Goal: Communication & Community: Answer question/provide support

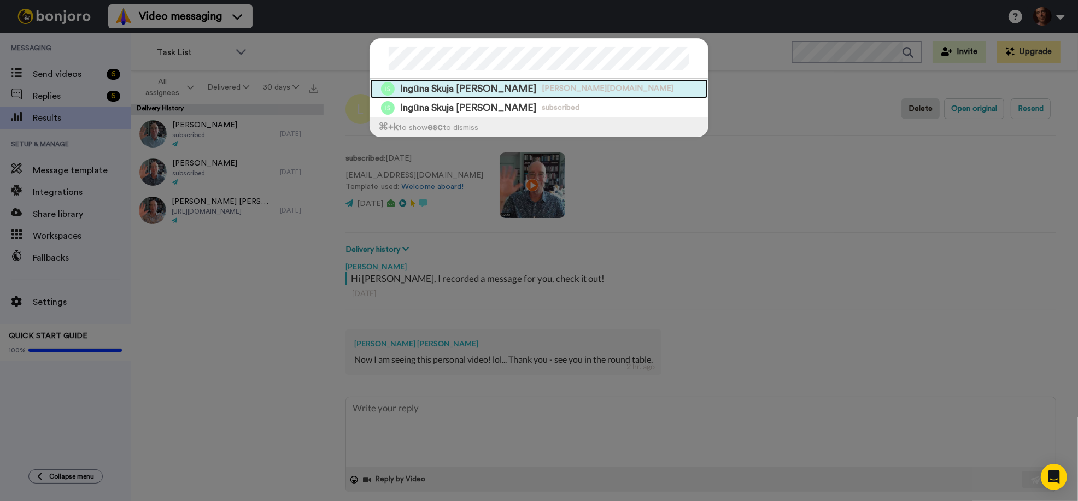
click at [475, 91] on span "Ingūna Skuja [PERSON_NAME]" at bounding box center [468, 89] width 136 height 14
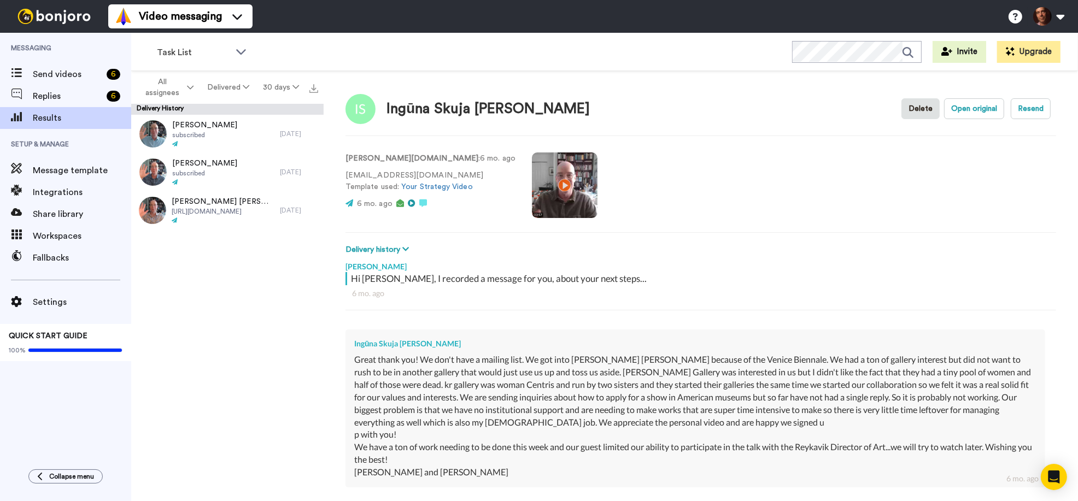
click at [383, 162] on strong "skuja-braden.com" at bounding box center [412, 159] width 133 height 8
click at [969, 107] on button "Open original" at bounding box center [974, 108] width 60 height 21
type textarea "x"
click at [53, 71] on span "Send videos" at bounding box center [67, 74] width 69 height 13
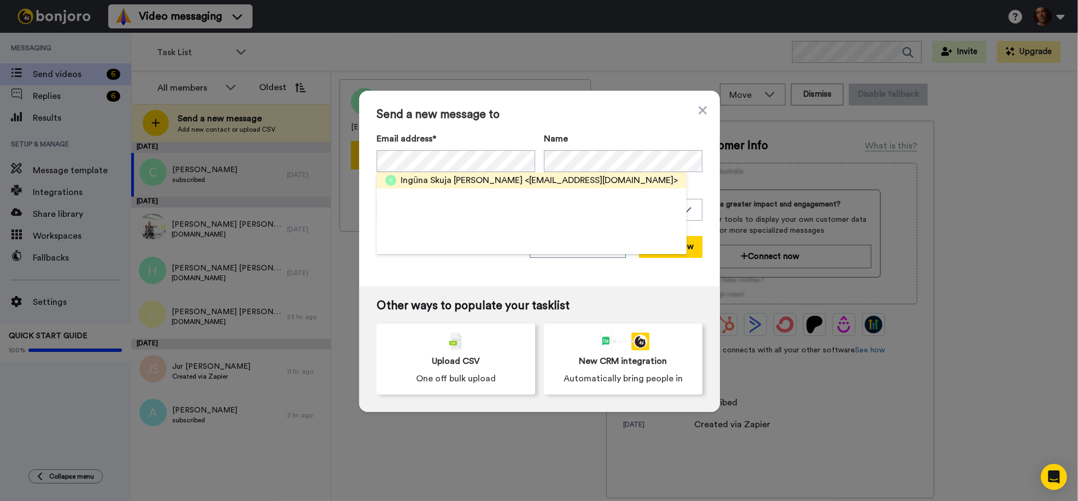
click at [465, 178] on span "Ingūna Skuja Ingūna Skuja" at bounding box center [462, 180] width 122 height 13
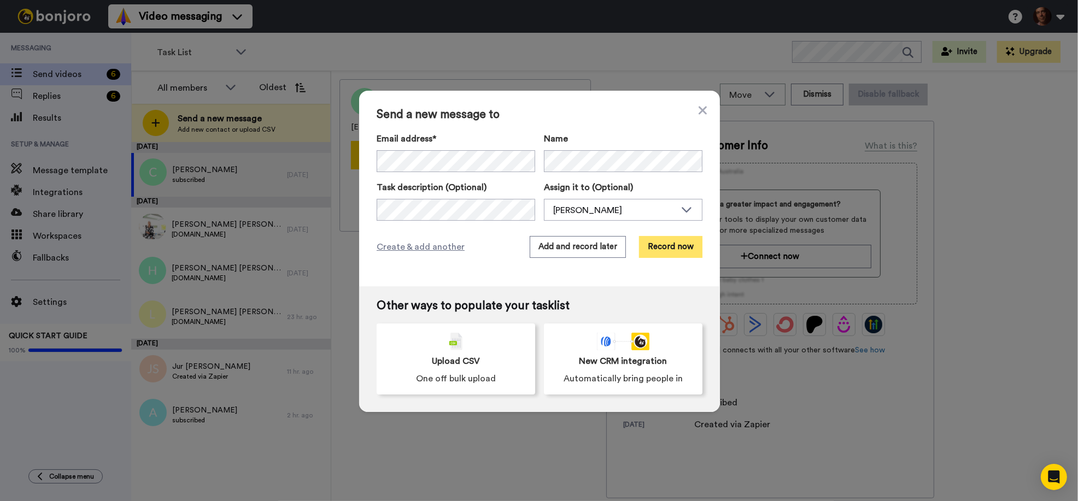
click at [677, 246] on button "Record now" at bounding box center [670, 247] width 63 height 22
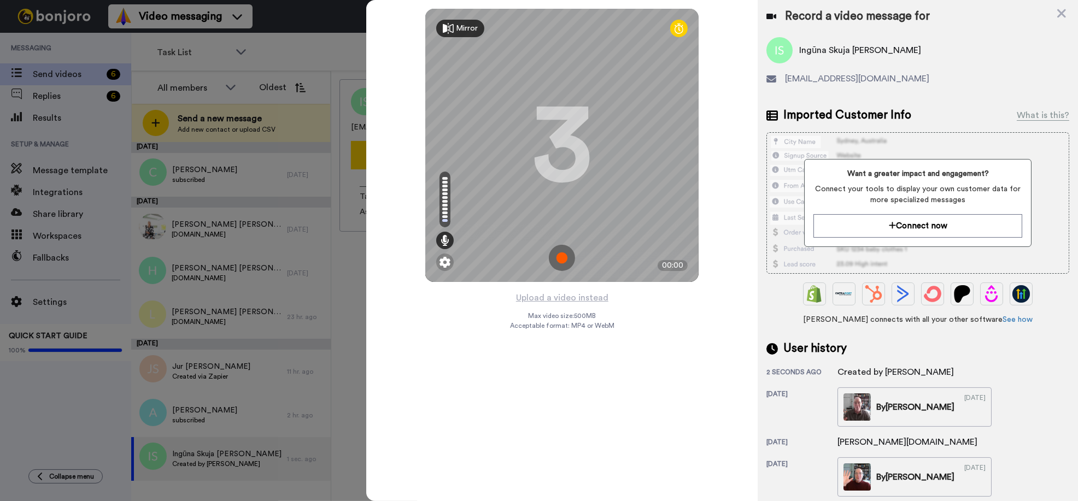
click at [559, 261] on img at bounding box center [562, 258] width 26 height 26
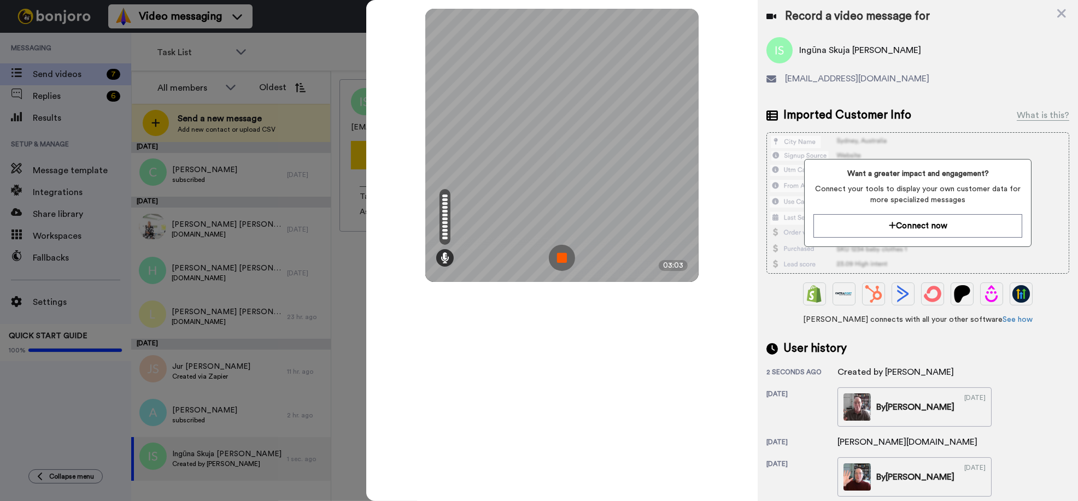
click at [565, 257] on img at bounding box center [562, 258] width 26 height 26
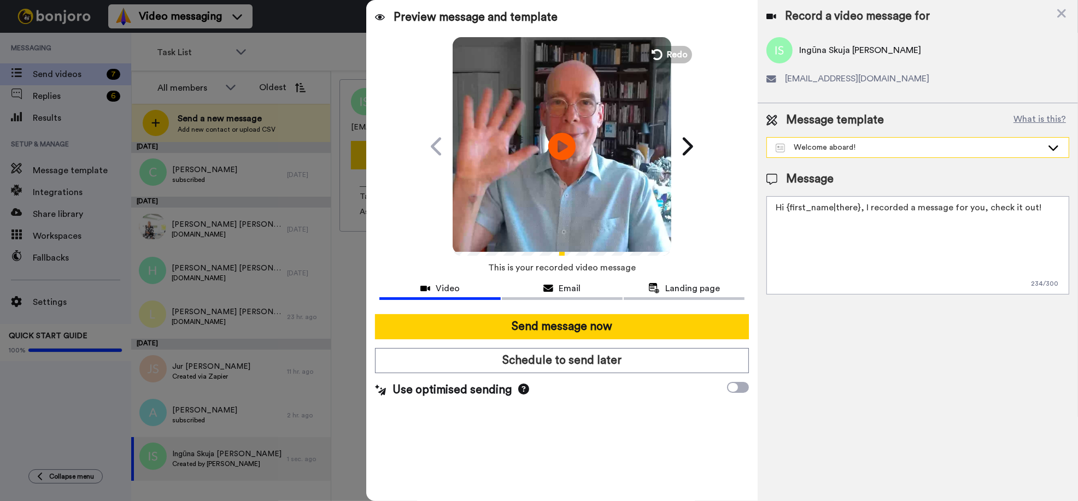
click at [832, 151] on div "Welcome aboard!" at bounding box center [909, 147] width 267 height 11
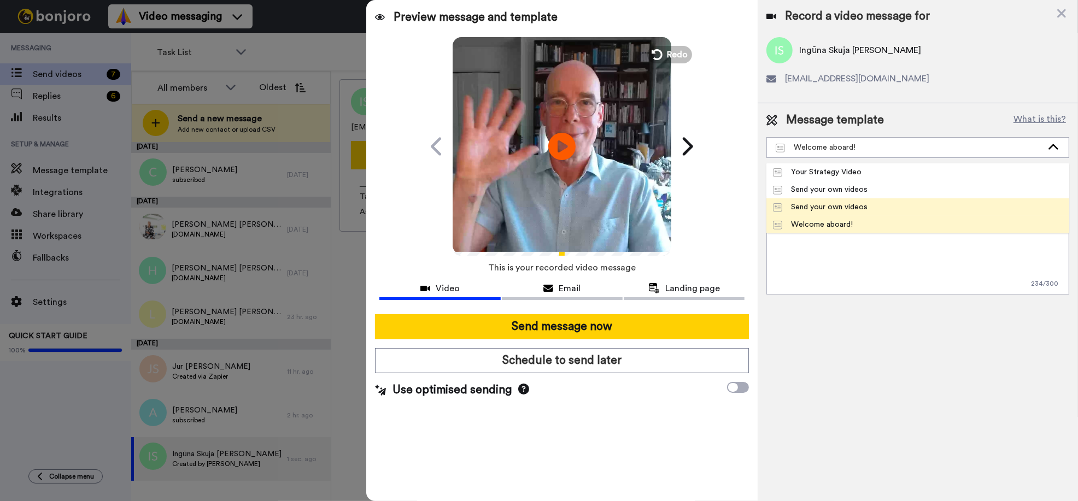
click at [820, 208] on div "Send your own videos" at bounding box center [820, 207] width 95 height 11
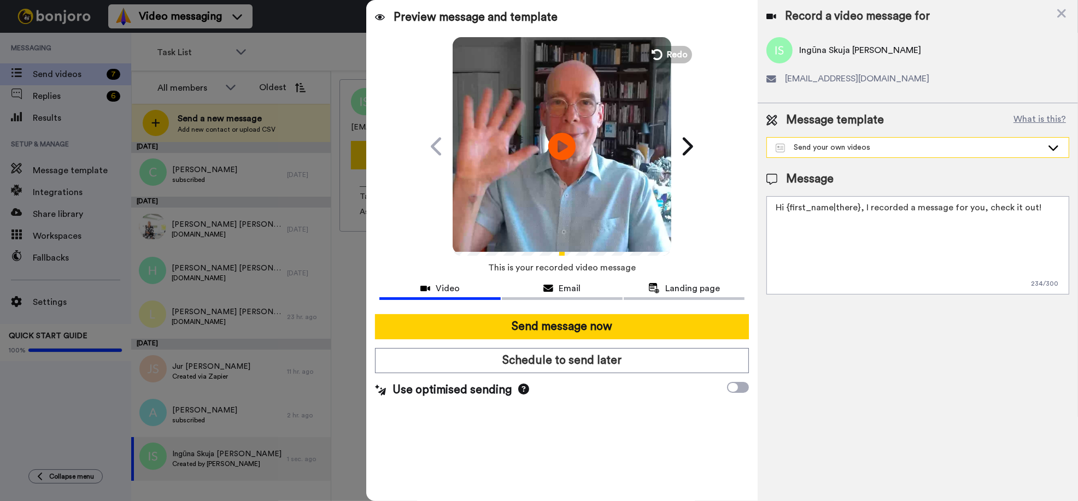
click at [876, 147] on div "Send your own videos" at bounding box center [909, 147] width 267 height 11
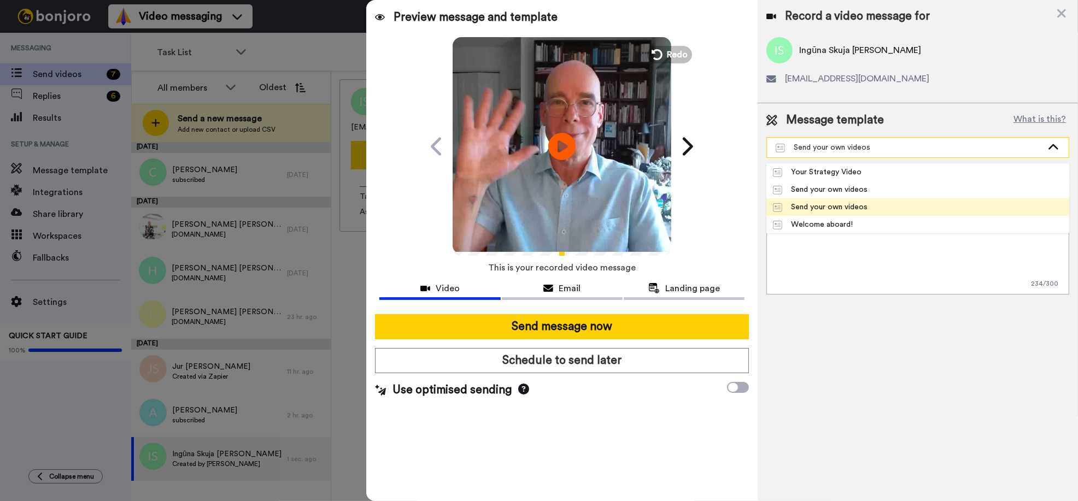
click at [877, 146] on div "Send your own videos" at bounding box center [909, 147] width 267 height 11
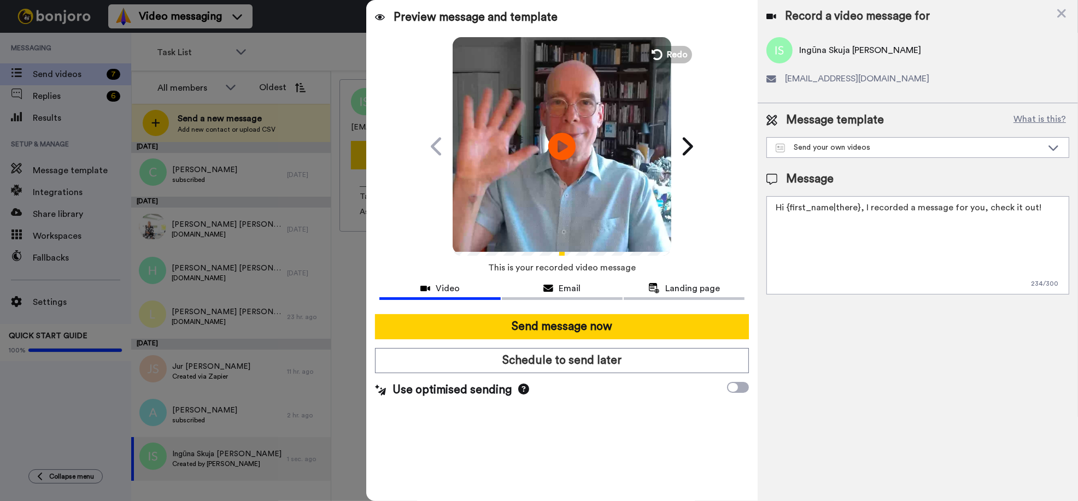
drag, startPoint x: 1042, startPoint y: 213, endPoint x: 912, endPoint y: 208, distance: 130.2
click at [912, 208] on textarea "Hi {first_name|there}, I recorded a message for you, check it out!" at bounding box center [917, 245] width 303 height 98
click at [900, 153] on div "Send your own videos" at bounding box center [918, 148] width 302 height 20
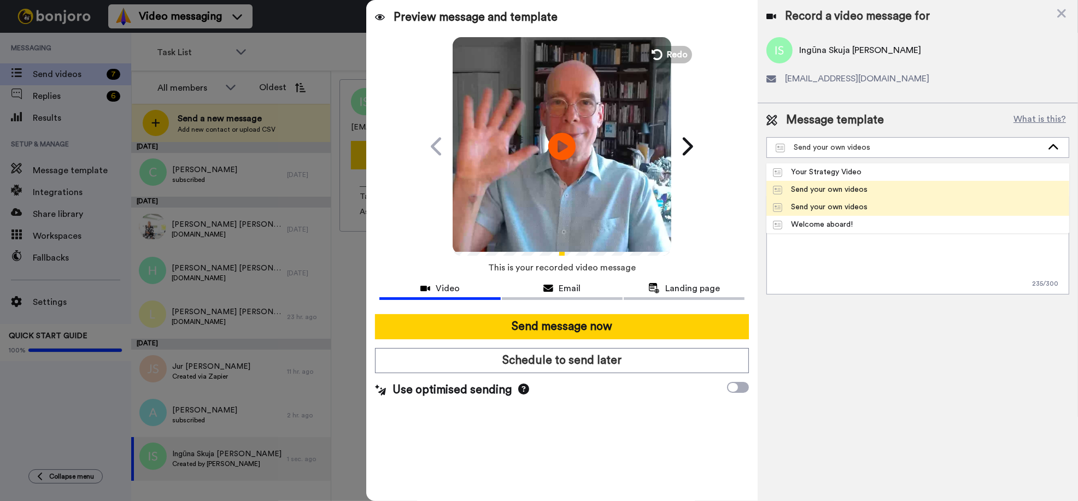
click at [848, 190] on div "Send your own videos" at bounding box center [820, 189] width 95 height 11
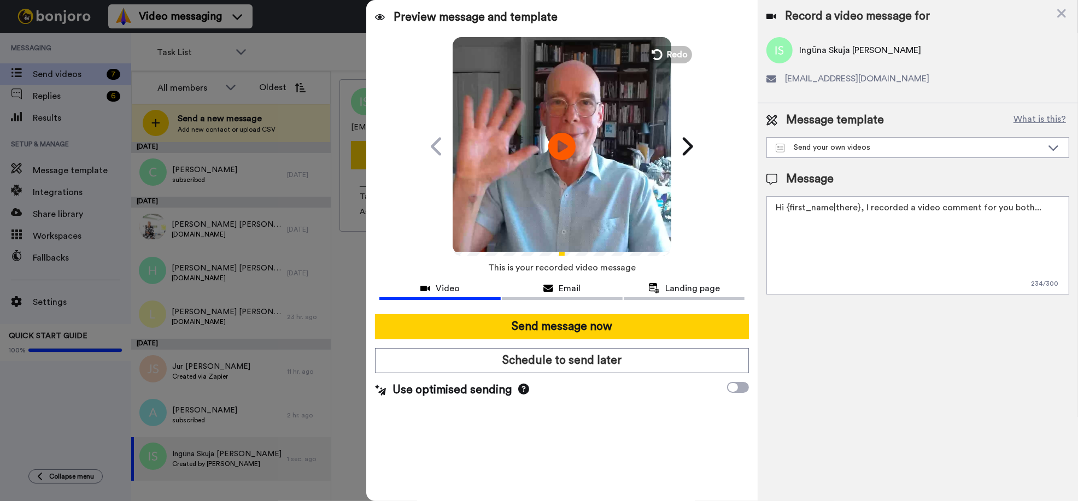
type textarea "Hi {first_name|there}, I recorded a message for you, check it out!"
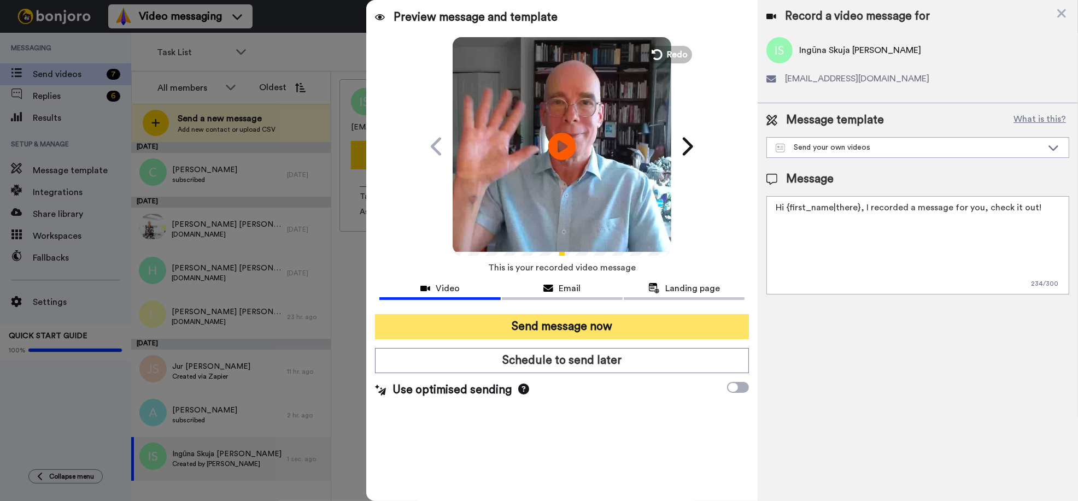
click at [590, 326] on button "Send message now" at bounding box center [562, 326] width 374 height 25
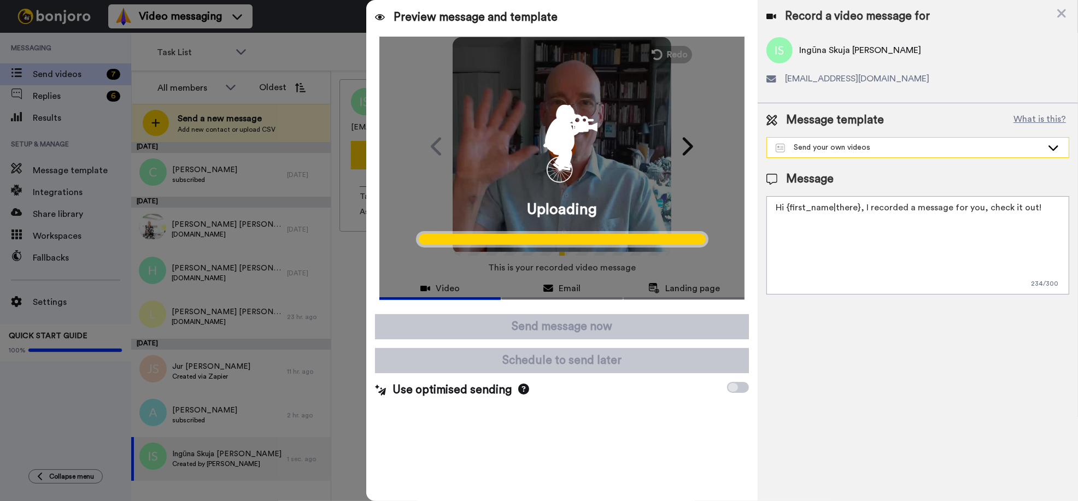
click at [881, 149] on div "Send your own videos" at bounding box center [909, 147] width 267 height 11
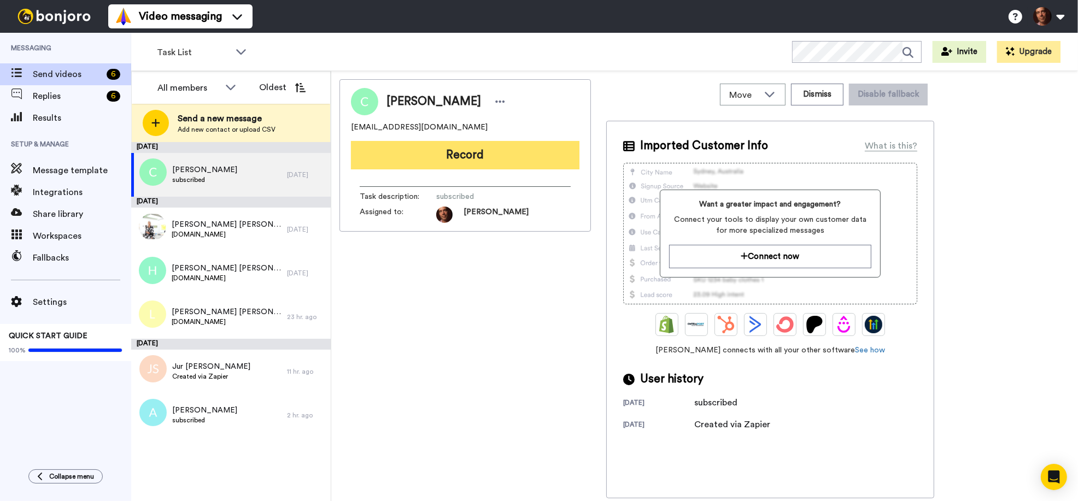
click at [419, 159] on button "Record" at bounding box center [465, 155] width 229 height 28
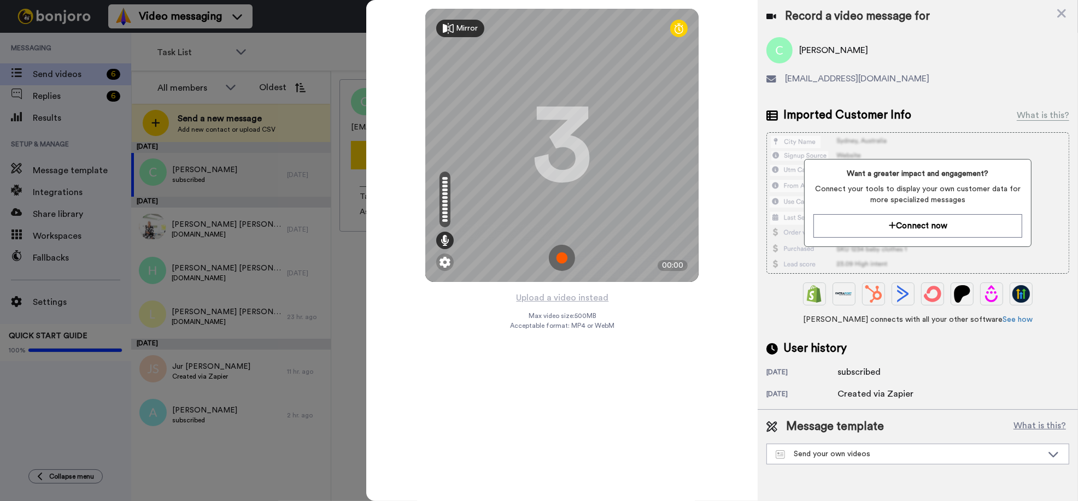
click at [563, 261] on img at bounding box center [562, 258] width 26 height 26
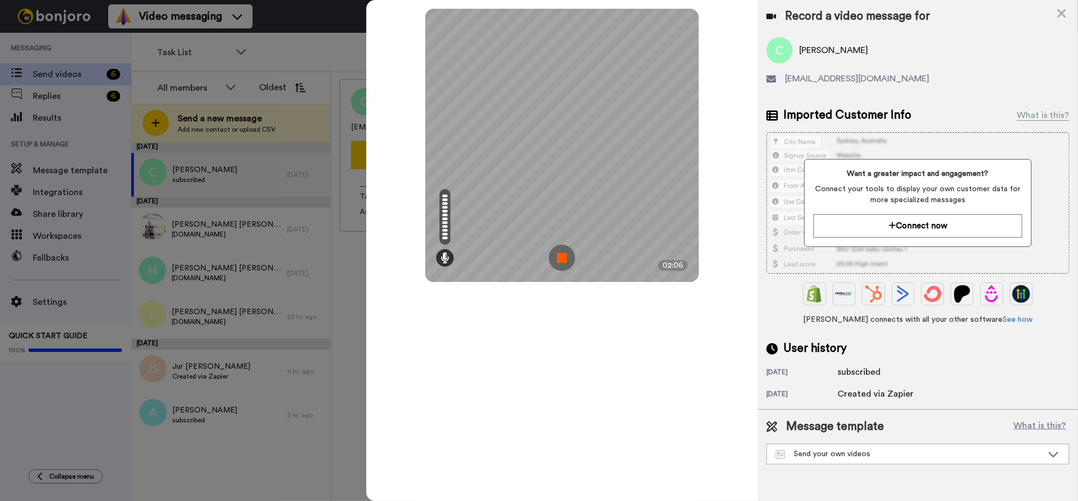
click at [563, 255] on img at bounding box center [562, 258] width 26 height 26
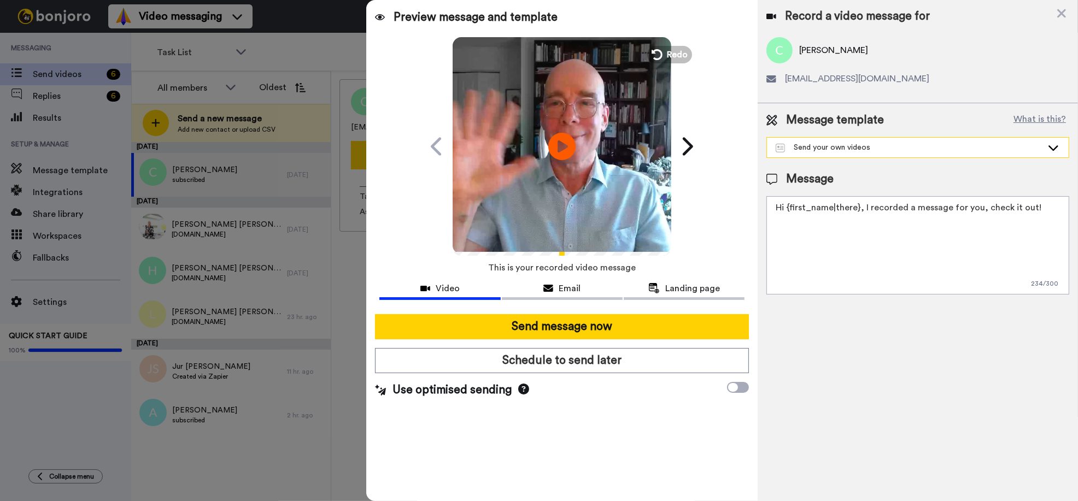
click at [834, 150] on div "Send your own videos" at bounding box center [909, 147] width 267 height 11
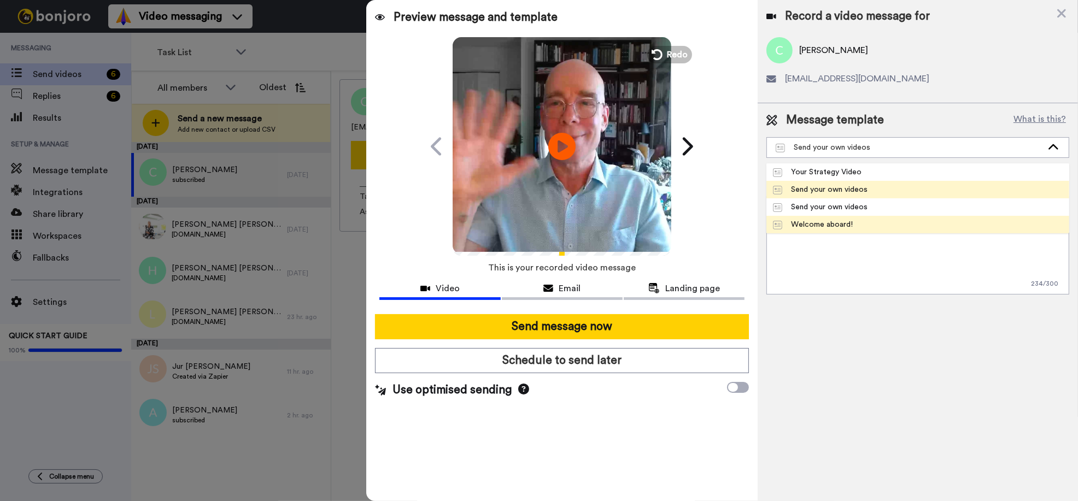
click at [815, 223] on div "Welcome aboard!" at bounding box center [813, 224] width 80 height 11
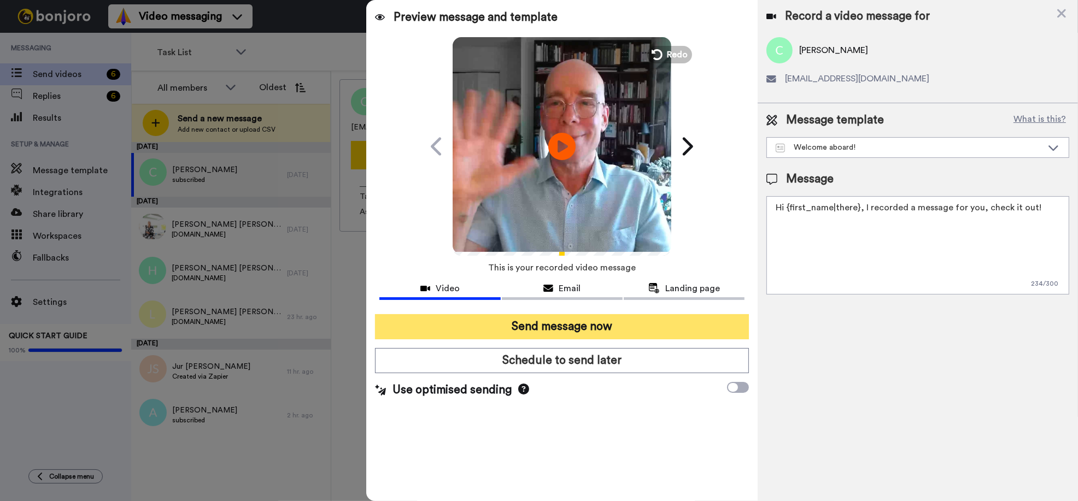
click at [604, 327] on button "Send message now" at bounding box center [562, 326] width 374 height 25
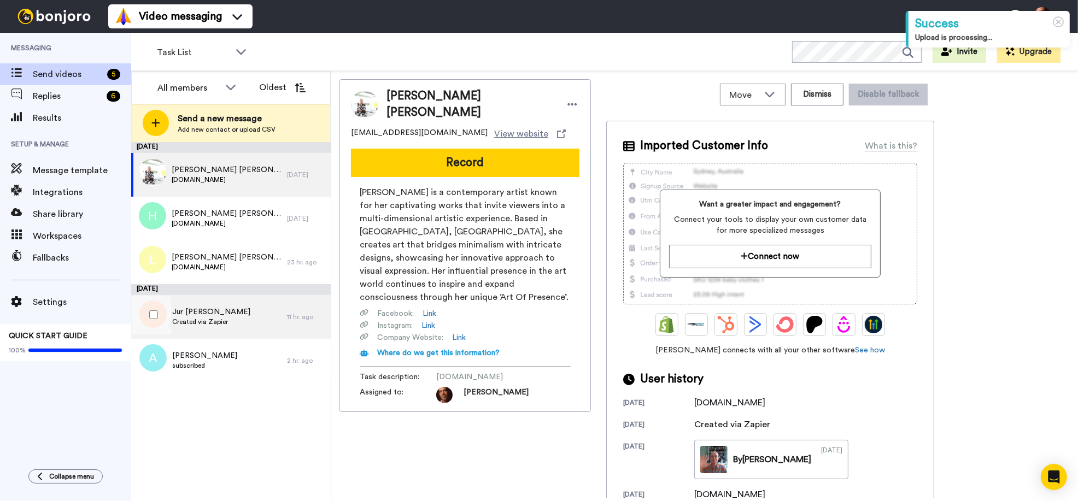
click at [261, 330] on div "Jur [PERSON_NAME] Created via Zapier" at bounding box center [209, 317] width 156 height 44
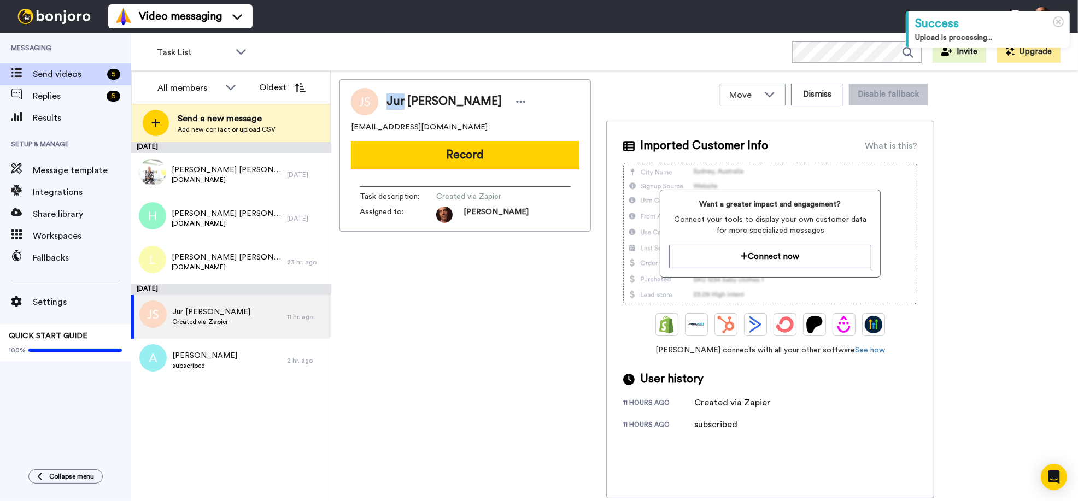
drag, startPoint x: 388, startPoint y: 103, endPoint x: 404, endPoint y: 104, distance: 16.4
click at [404, 104] on span "Jur [PERSON_NAME]" at bounding box center [444, 101] width 115 height 16
copy span "Jur"
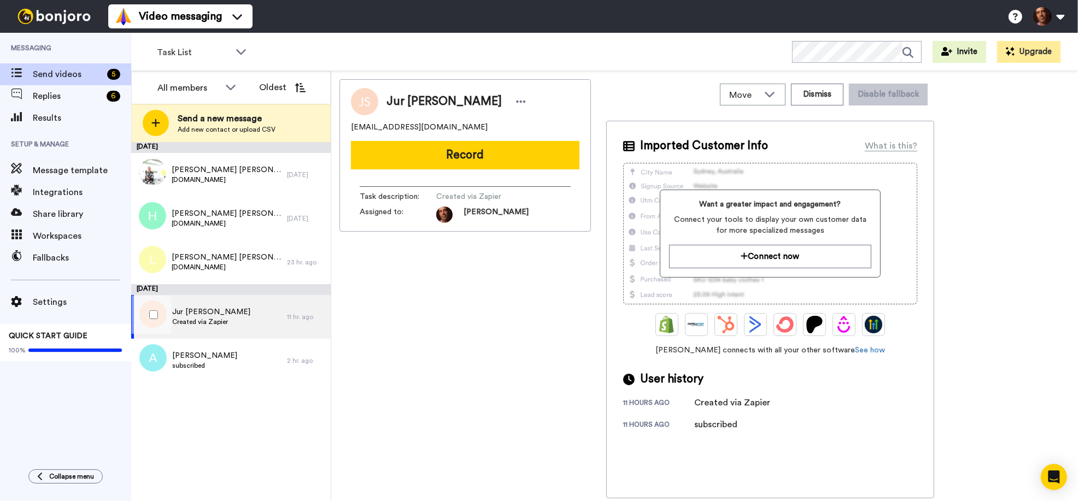
click at [268, 313] on div "Jur [PERSON_NAME] Created via Zapier" at bounding box center [209, 317] width 156 height 44
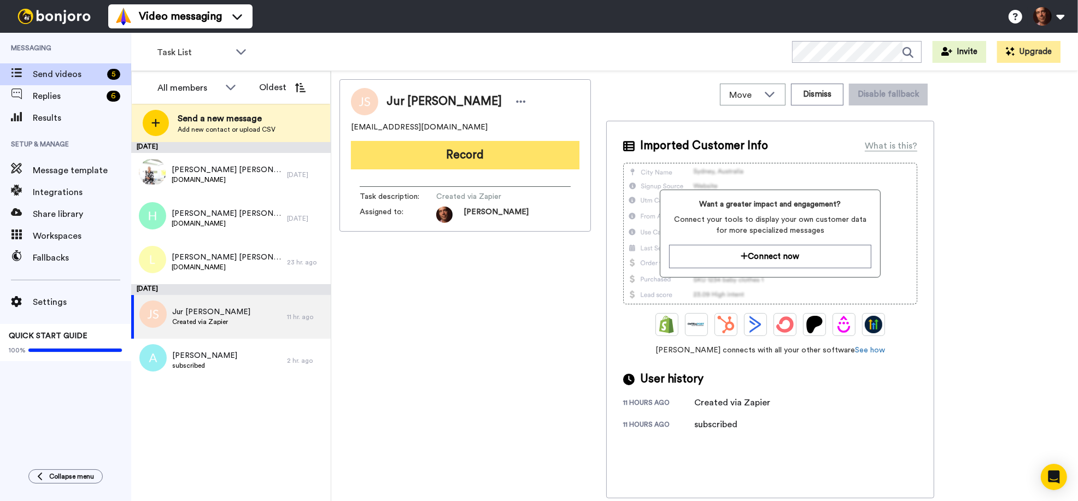
click at [490, 150] on button "Record" at bounding box center [465, 155] width 229 height 28
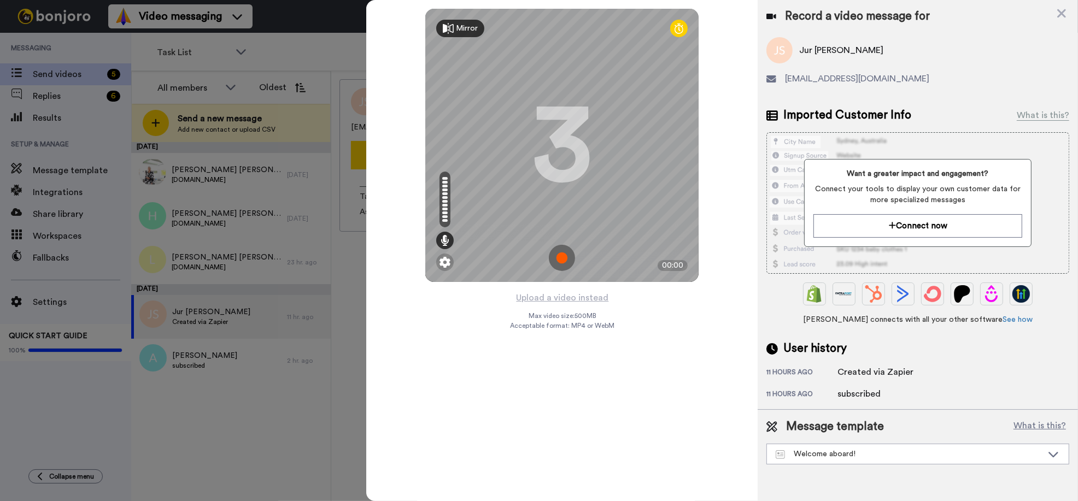
click at [565, 260] on img at bounding box center [562, 258] width 26 height 26
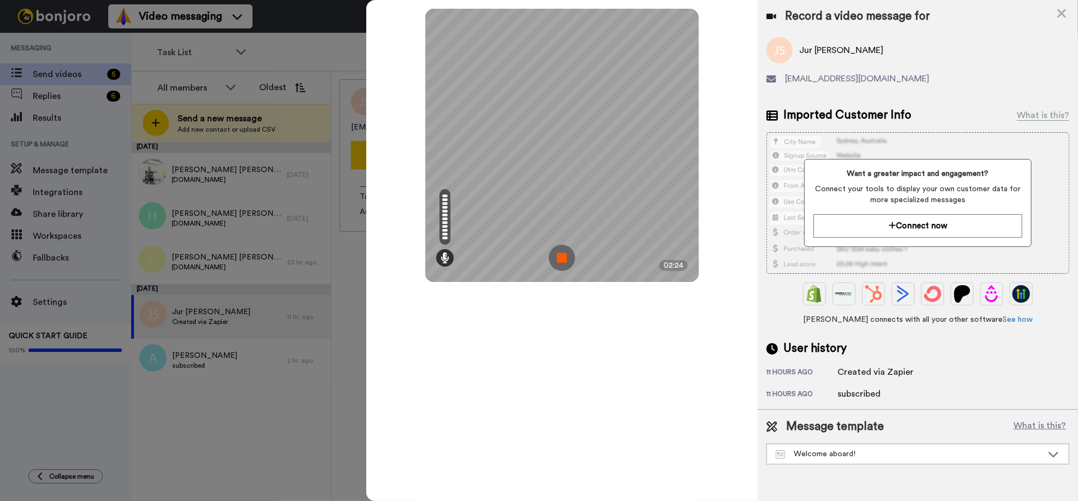
click at [565, 260] on img at bounding box center [562, 258] width 26 height 26
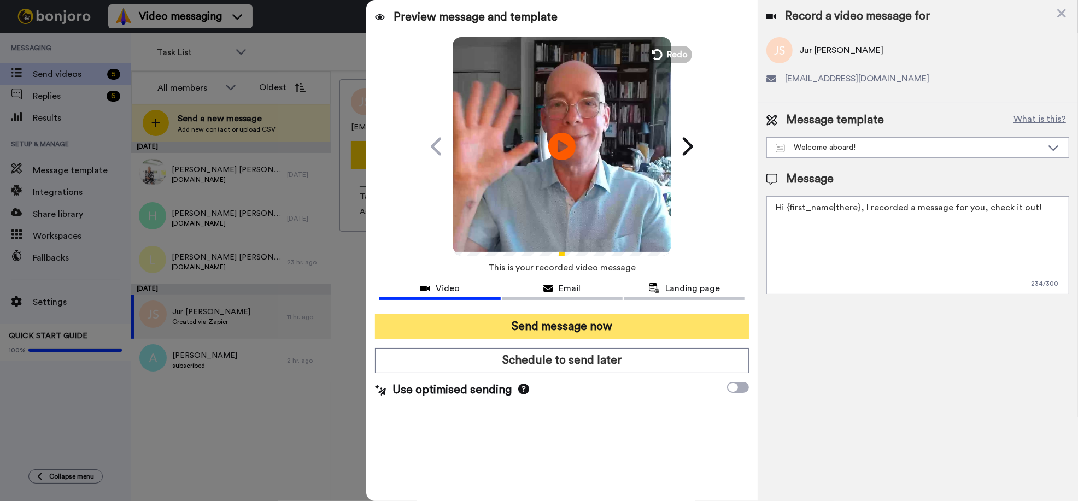
click at [579, 328] on button "Send message now" at bounding box center [562, 326] width 374 height 25
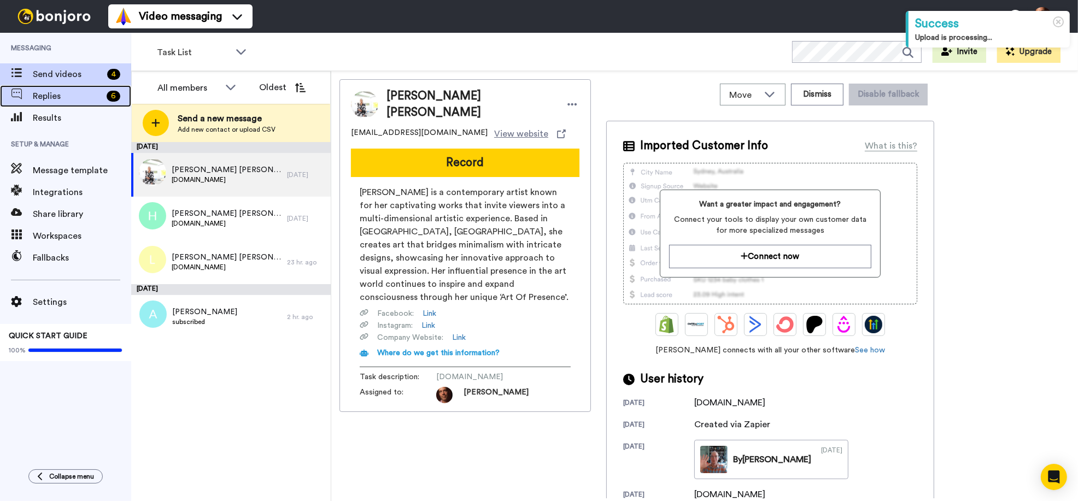
click at [71, 97] on span "Replies" at bounding box center [67, 96] width 69 height 13
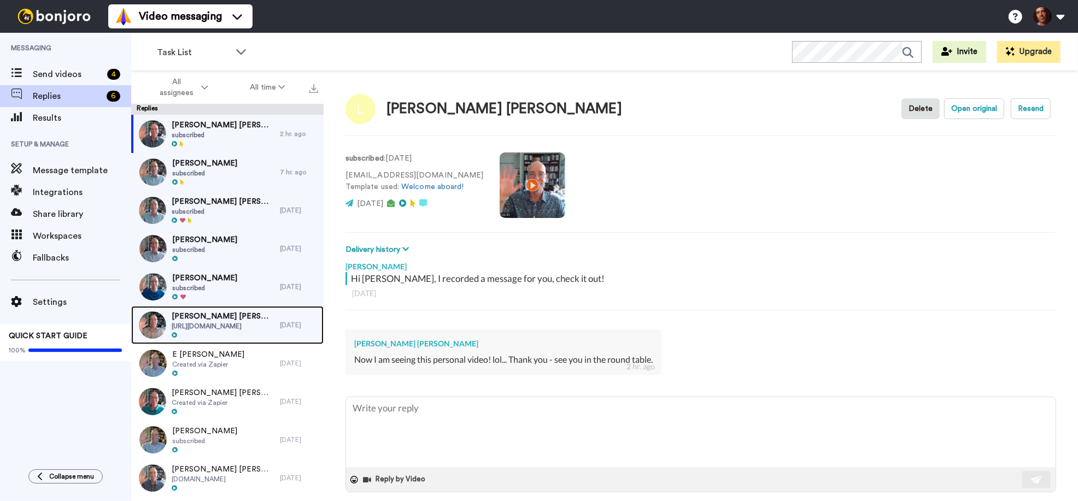
click at [235, 322] on span "[URL][DOMAIN_NAME]" at bounding box center [223, 326] width 103 height 9
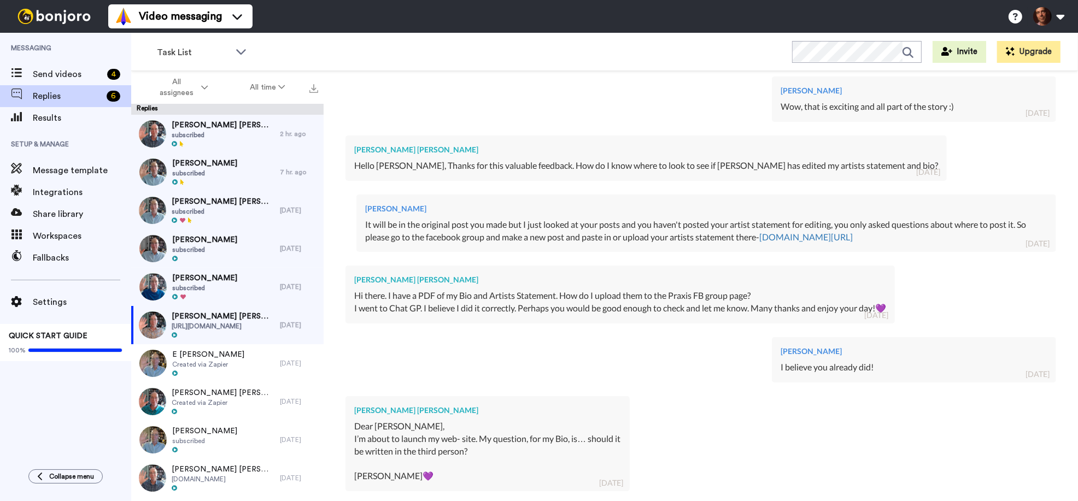
scroll to position [708, 0]
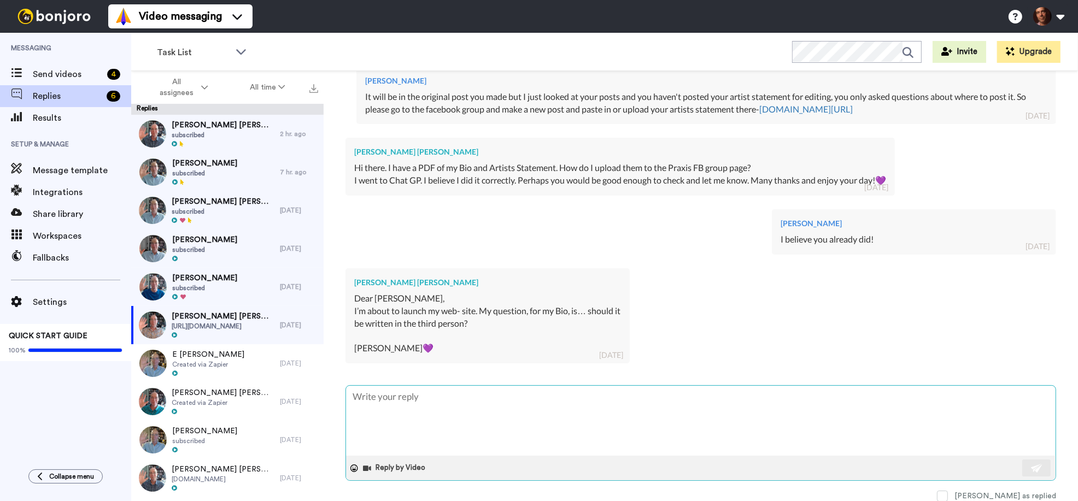
type textarea "x"
type textarea "y"
type textarea "x"
type textarea "yw"
type textarea "x"
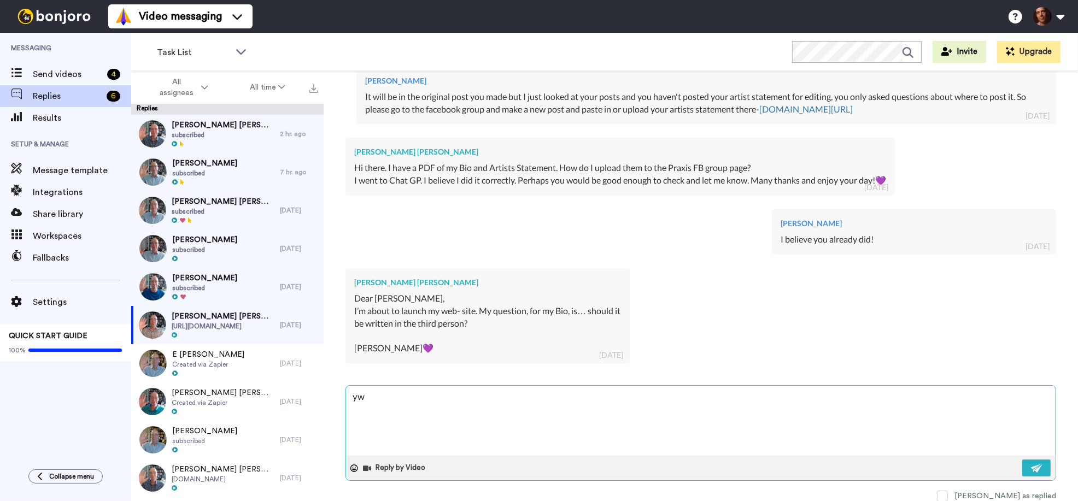
type textarea "yw\"
type textarea "x"
type textarea "yw"
type textarea "x"
type textarea "ywe"
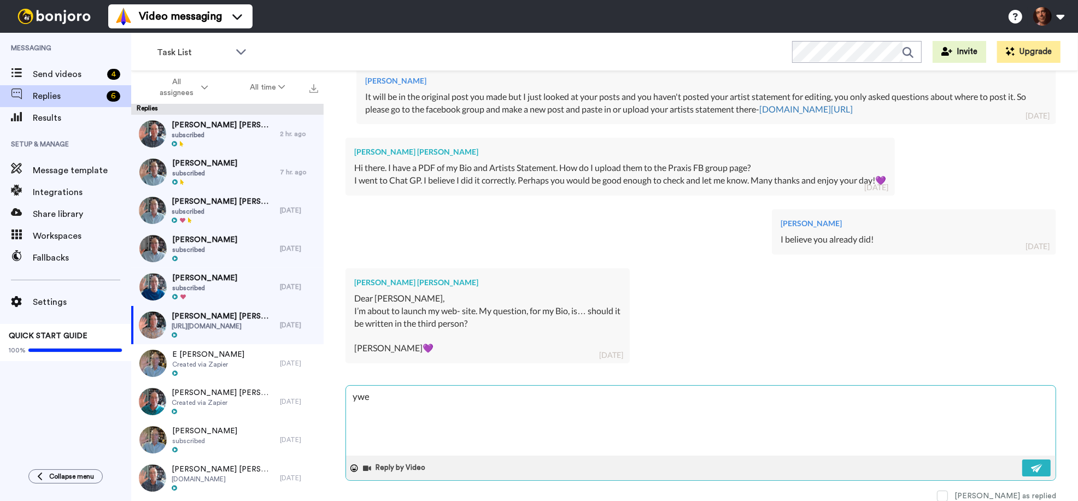
type textarea "x"
type textarea "ywes"
type textarea "x"
type textarea "ywes,"
type textarea "x"
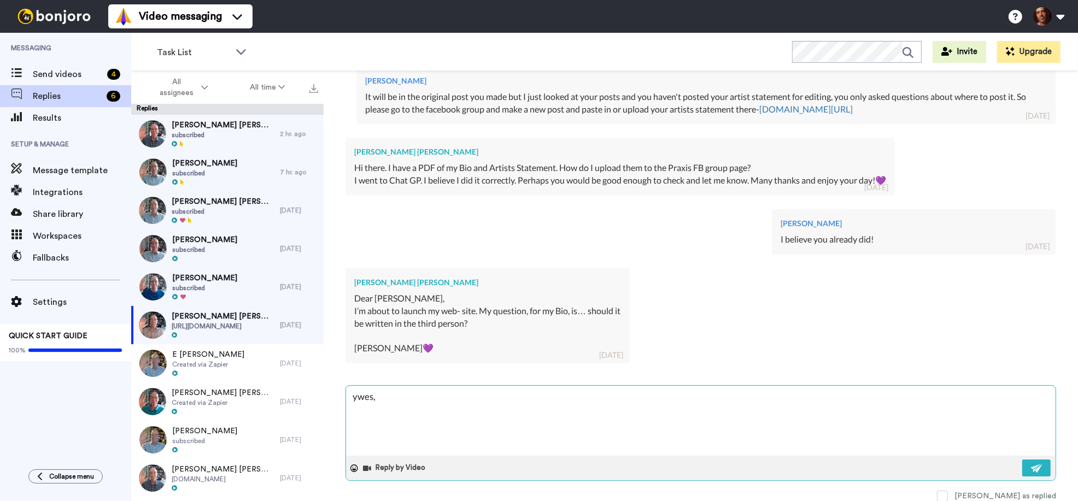
type textarea "ywes,"
type textarea "x"
type textarea "ywes,"
type textarea "x"
type textarea "ywes"
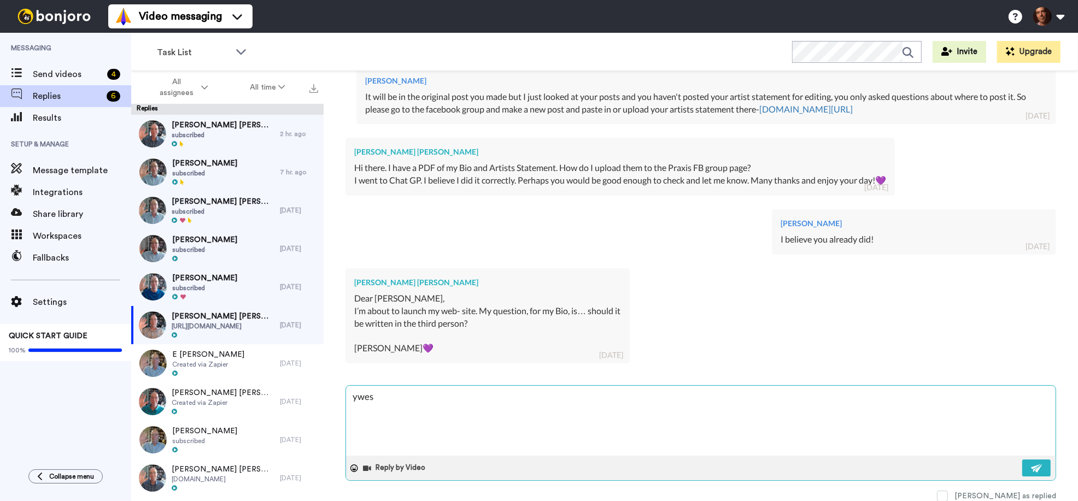
type textarea "x"
type textarea "ywe"
type textarea "x"
type textarea "yw"
type textarea "x"
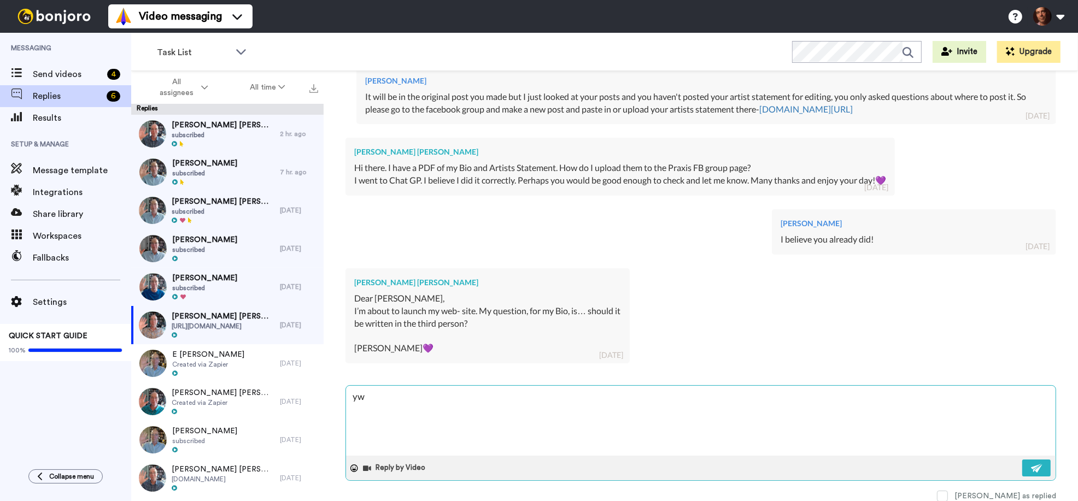
type textarea "y"
type textarea "x"
type textarea "ye"
type textarea "x"
type textarea "yes"
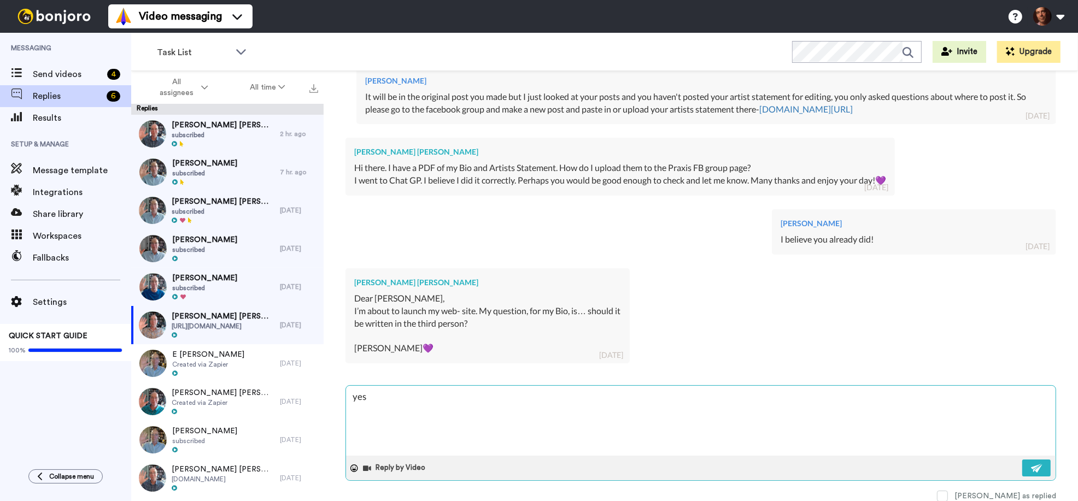
type textarea "x"
type textarea "yes,"
type textarea "x"
type textarea "yes,"
type textarea "x"
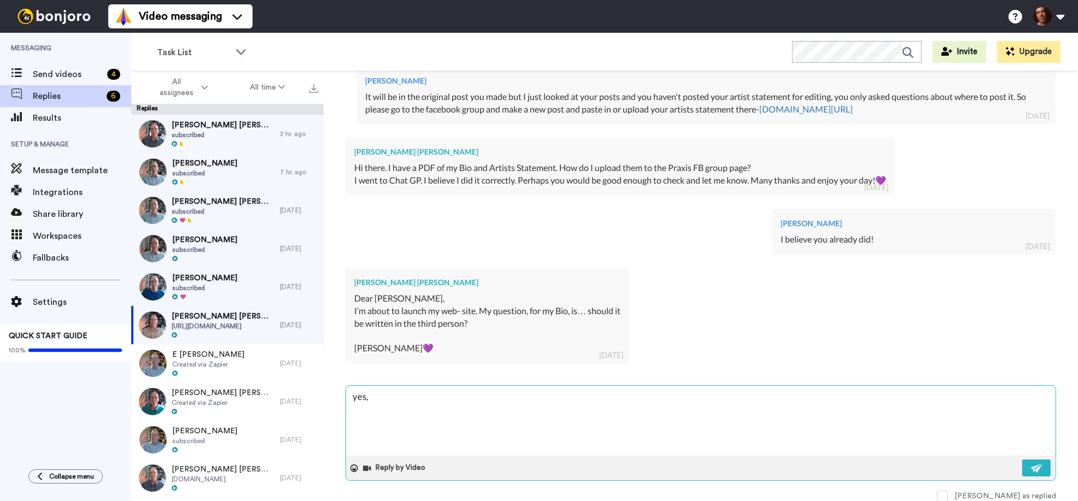
type textarea "yes, b"
type textarea "x"
type textarea "yes, bi"
type textarea "x"
type textarea "yes, bi"
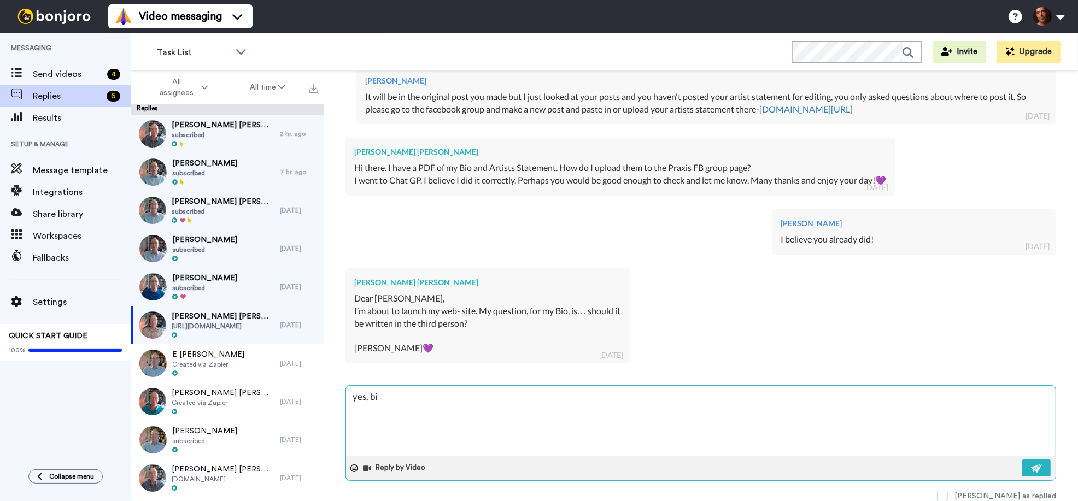
type textarea "x"
type textarea "yes, bi i"
type textarea "x"
type textarea "yes, bi is"
type textarea "x"
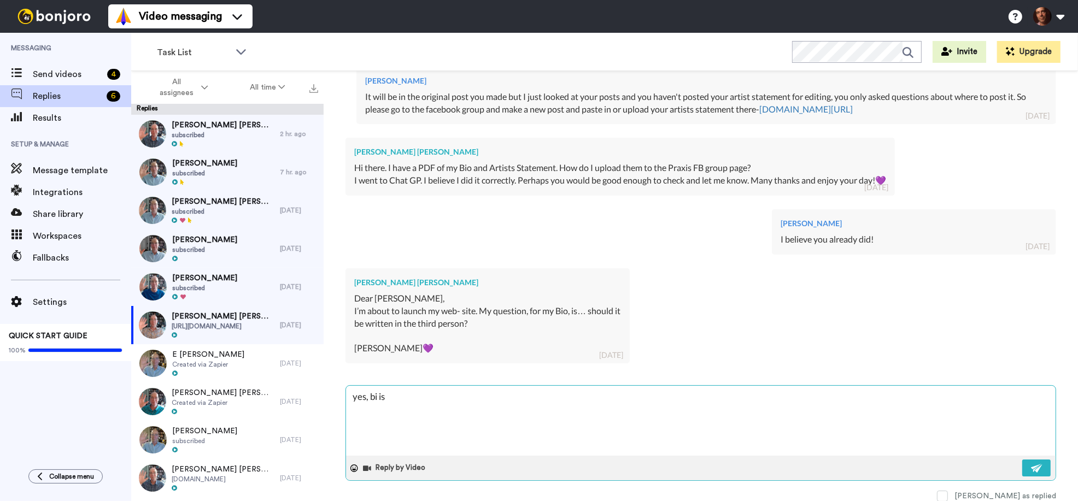
type textarea "yes, bi is"
type textarea "x"
type textarea "yes, bi is t"
type textarea "x"
type textarea "yes, bi is th"
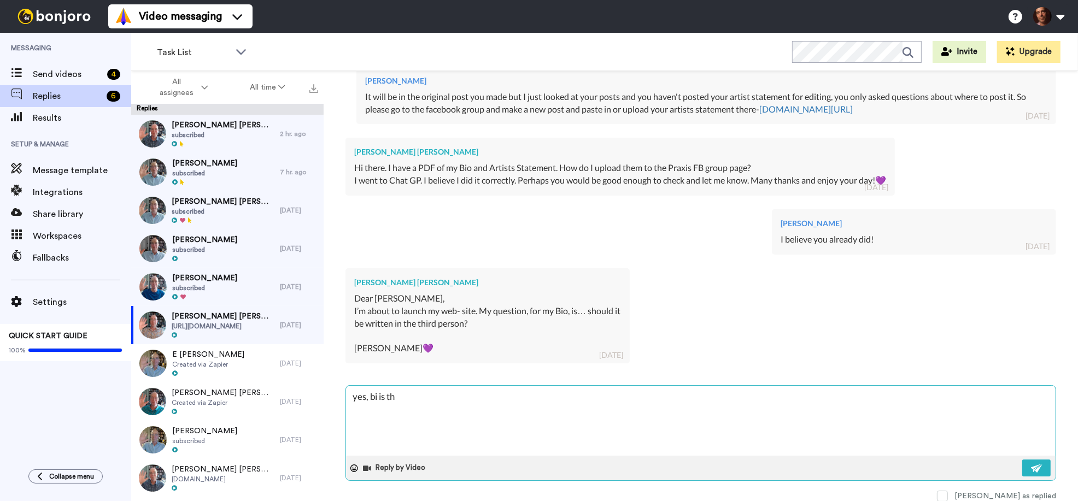
type textarea "x"
type textarea "yes, bi is thi"
type textarea "x"
type textarea "yes, bi is thir"
type textarea "x"
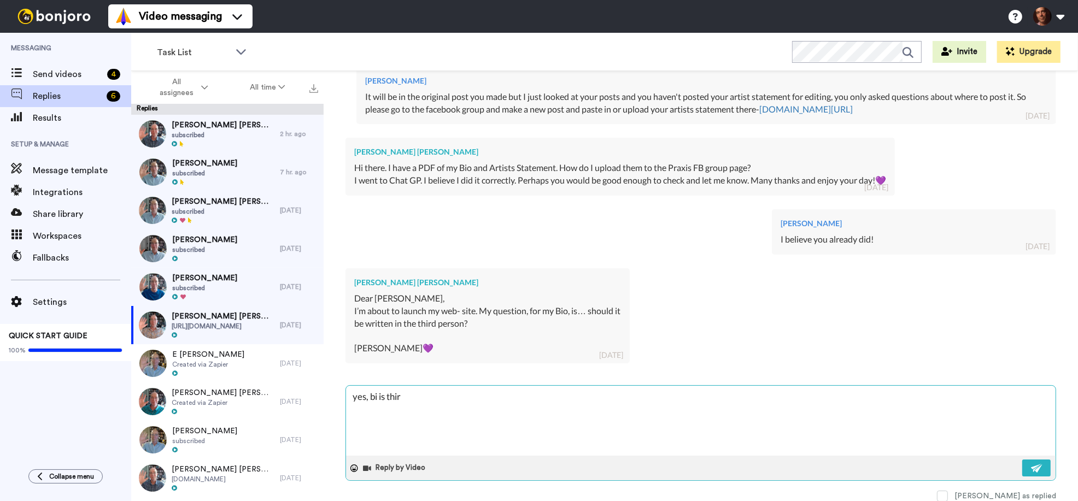
type textarea "yes, bi is third"
type textarea "x"
type textarea "yes, bi is third"
type textarea "x"
type textarea "yes, bi is third p"
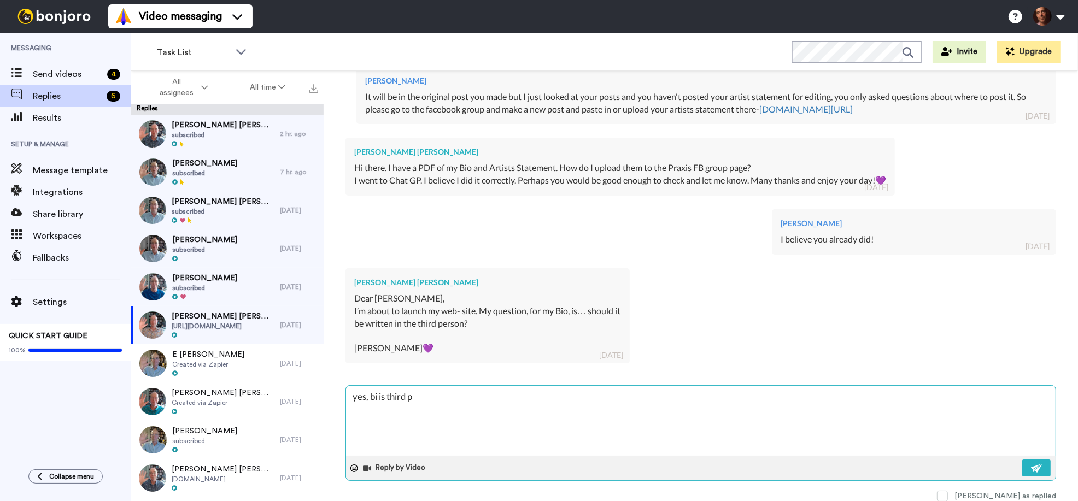
type textarea "x"
type textarea "yes, bi is third pe"
type textarea "x"
type textarea "yes, bi is third per"
type textarea "x"
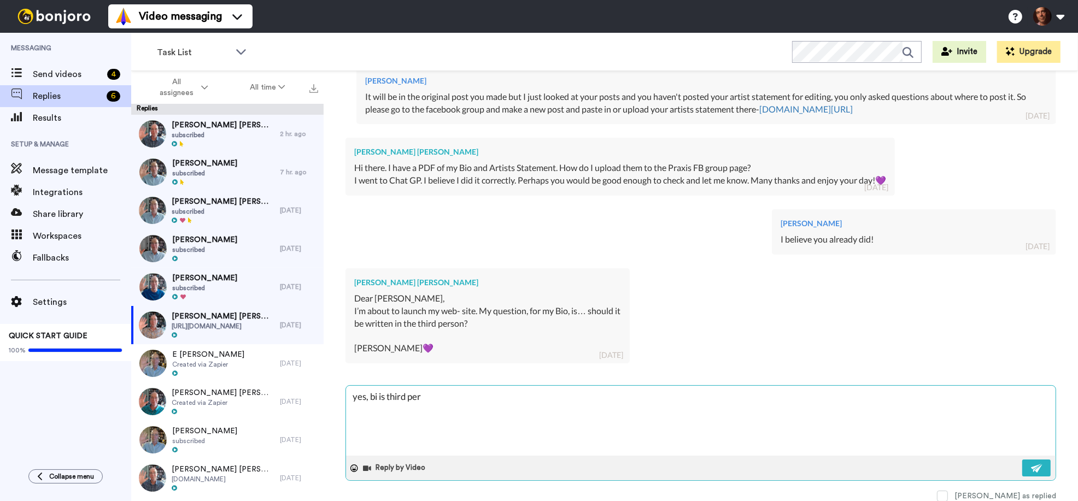
type textarea "yes, bi is third pers"
type textarea "x"
type textarea "yes, bi is third persn"
type textarea "x"
type textarea "yes, bi is third persn,"
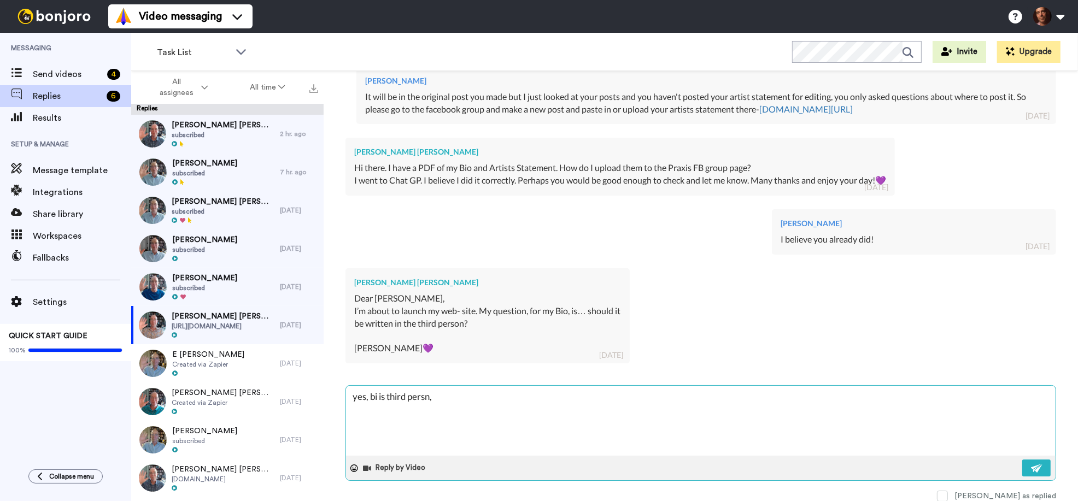
type textarea "x"
type textarea "yes, bi is third persn,"
type textarea "x"
type textarea "yes, bi is third persn, l"
type textarea "x"
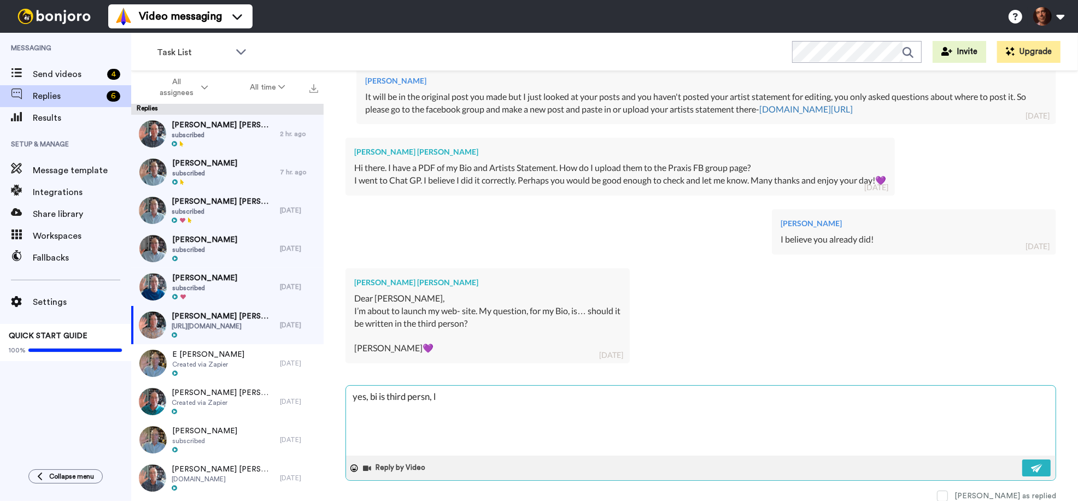
type textarea "yes, bi is third persn, li"
type textarea "x"
type textarea "yes, bi is third persn, lik"
type textarea "x"
type textarea "yes, bi is third persn, like"
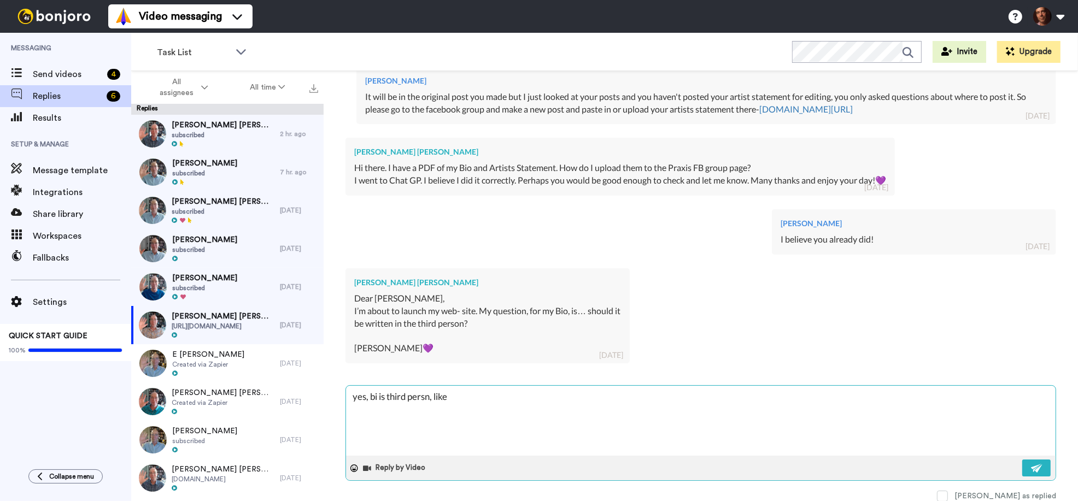
type textarea "x"
type textarea "yes, bi is third persn, like"
type textarea "x"
type textarea "yes, bi is third persn, like t"
type textarea "x"
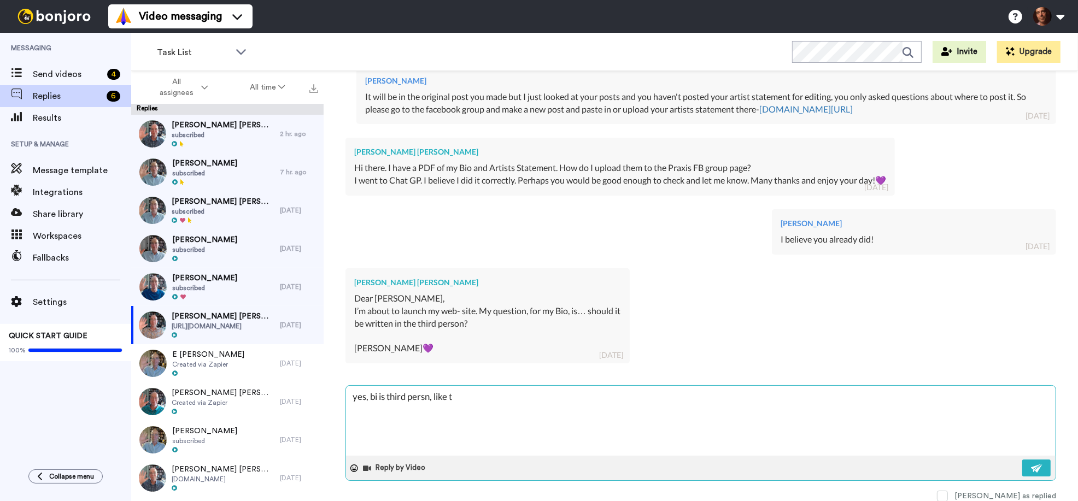
type textarea "yes, bi is third persn, like th"
type textarea "x"
type textarea "yes, bi is third persn, like the"
type textarea "x"
type textarea "yes, bi is third persn, like the"
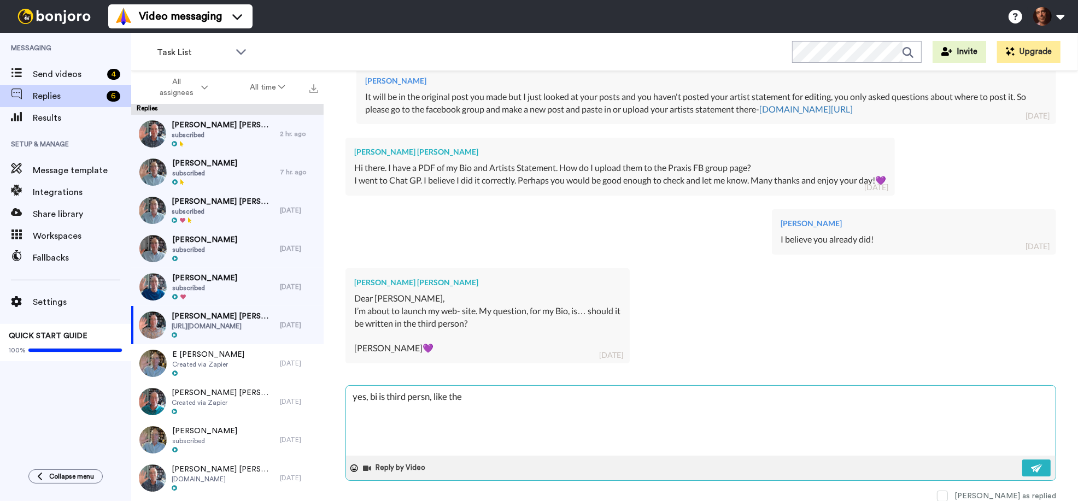
type textarea "x"
type textarea "yes, bi is third persn, like the a"
type textarea "x"
type textarea "yes, bi is third persn, like the au"
type textarea "x"
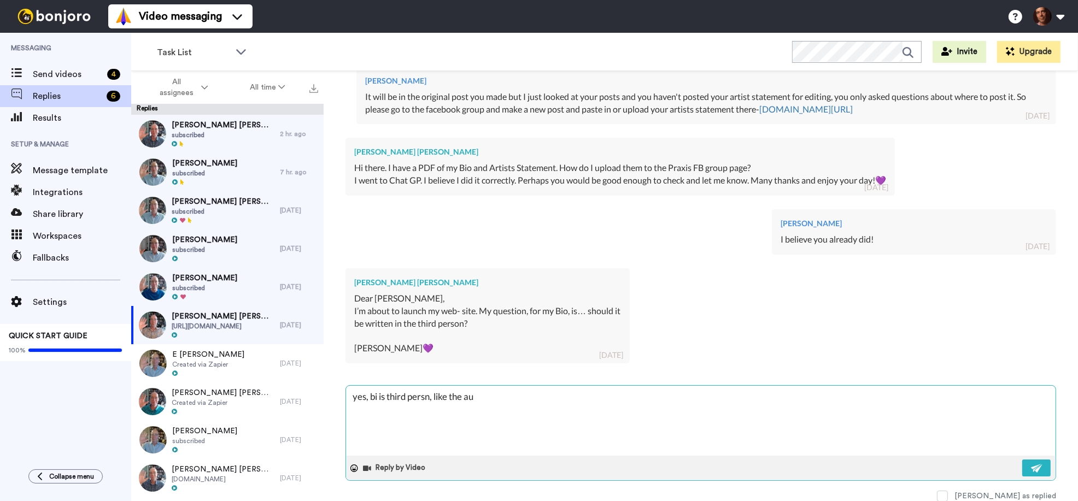
type textarea "yes, bi is third persn, like the aut"
type textarea "x"
type textarea "yes, bi is third persn, like the auth"
type textarea "x"
type textarea "yes, bi is third persn, like the autho"
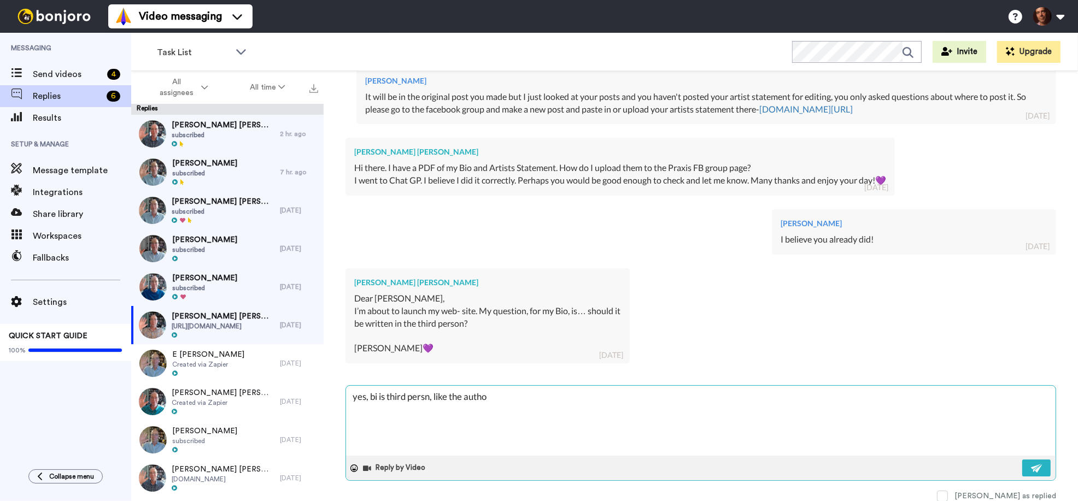
type textarea "x"
type textarea "yes, bi is third persn, like the author"
type textarea "x"
type textarea "yes, bi is third persn, like the authors"
type textarea "x"
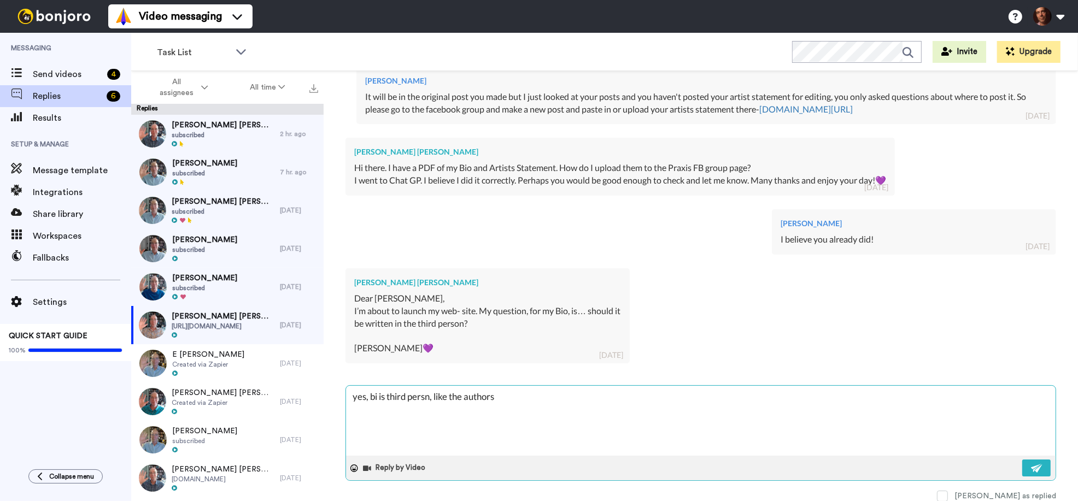
type textarea "yes, bi is third persn, like the authors"
type textarea "x"
type textarea "yes, bi is third persn, like the authors b"
type textarea "x"
type textarea "yes, bi is third persn, like the authors bi"
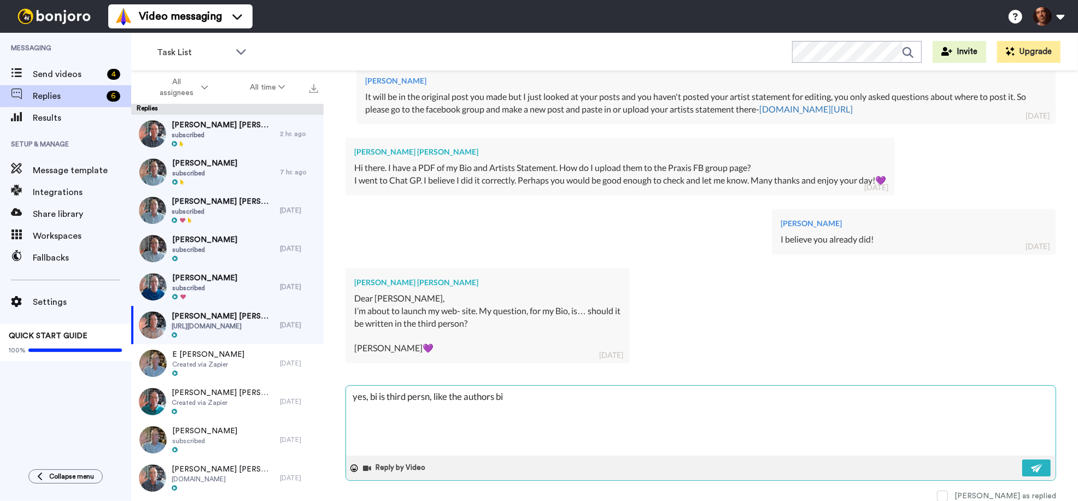
type textarea "x"
type textarea "yes, bi is third persn, like the authors bio"
type textarea "x"
type textarea "yes, bi is third persn, like the authors bio"
type textarea "x"
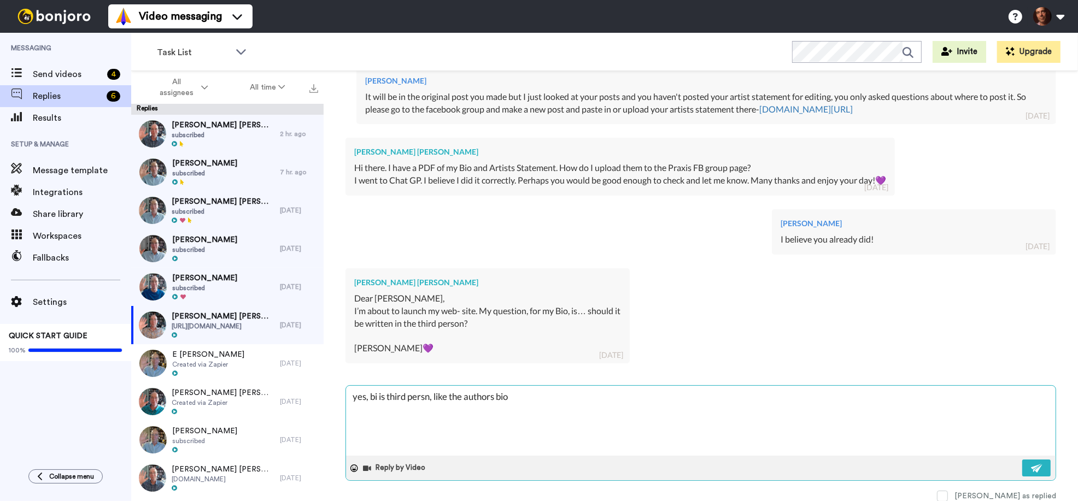
type textarea "yes, bi is third persn, like the authors bio o"
type textarea "x"
type textarea "yes, bi is third persn, like the authors bio on"
type textarea "x"
type textarea "yes, bi is third persn, like the authors bio on"
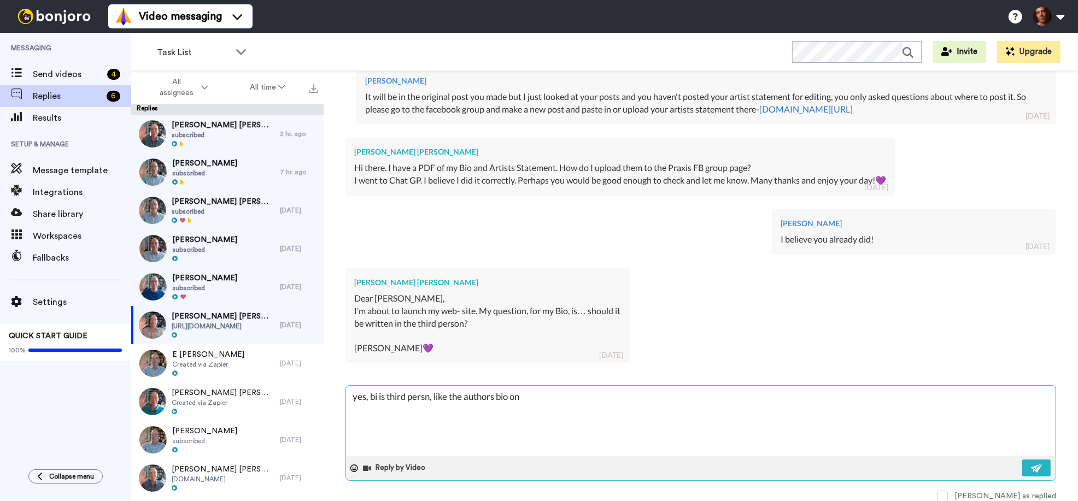
type textarea "x"
type textarea "yes, bi is third persn, like the authors bio on t"
type textarea "x"
type textarea "yes, bi is third persn, like the authors bio on th"
type textarea "x"
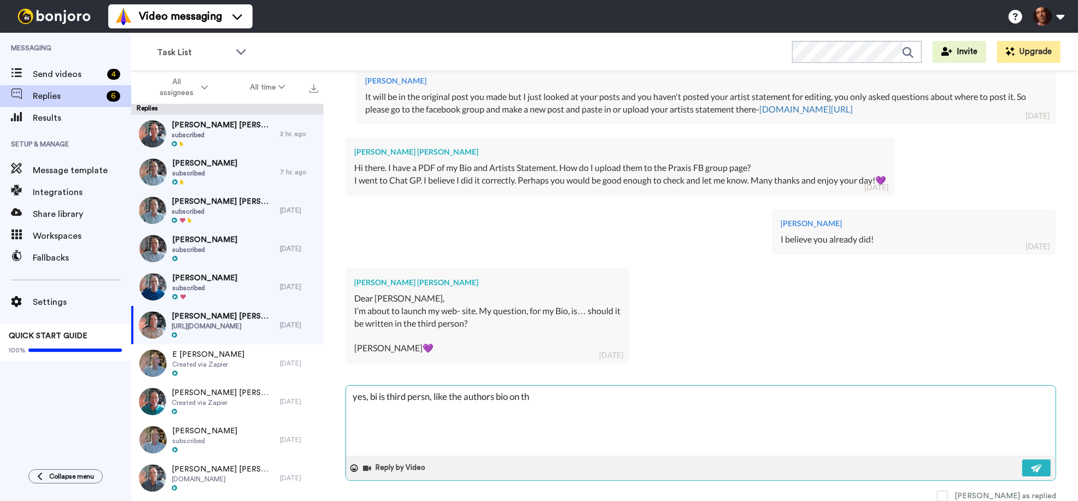
type textarea "yes, bi is third persn, like the authors bio on the"
type textarea "x"
type textarea "yes, bi is third persn, like the authors bio on the"
type textarea "x"
type textarea "yes, bi is third persn, like the authors bio on the b"
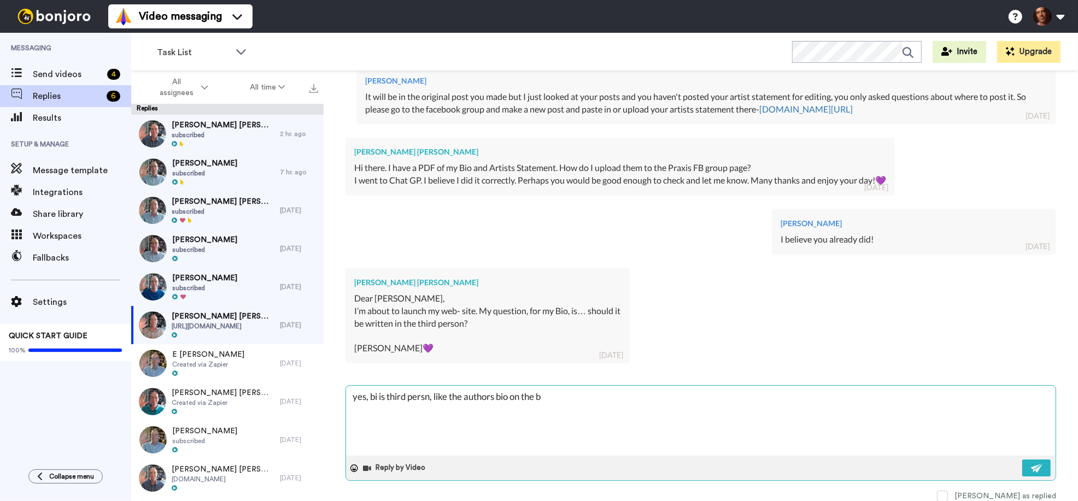
type textarea "x"
type textarea "yes, bi is third persn, like the authors bio on the ba"
type textarea "x"
type textarea "yes, bi is third persn, like the authors bio on the bac"
type textarea "x"
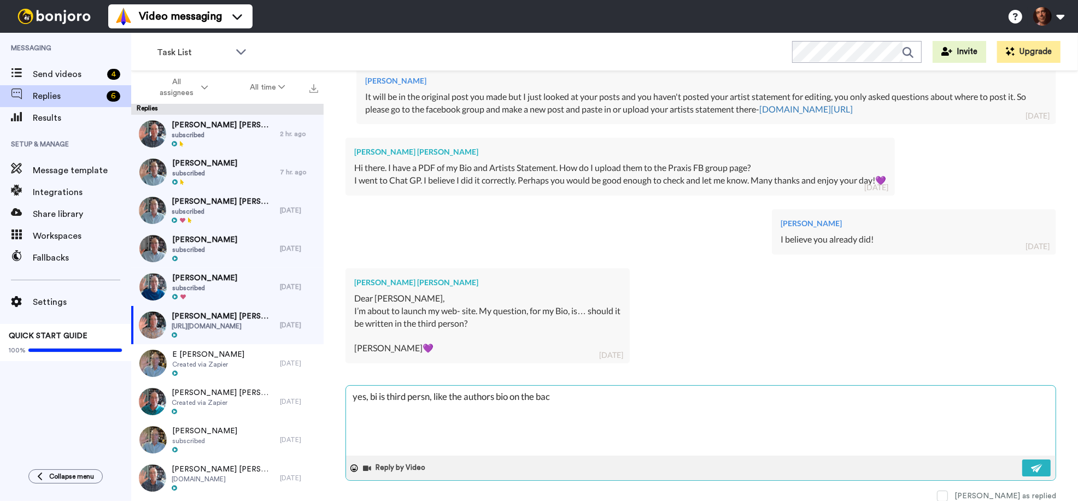
type textarea "yes, bi is third persn, like the authors bio on the back"
type textarea "x"
type textarea "yes, bi is third persn, like the authors bio on the back"
type textarea "x"
type textarea "yes, bi is third persn, like the authors bio on the back o"
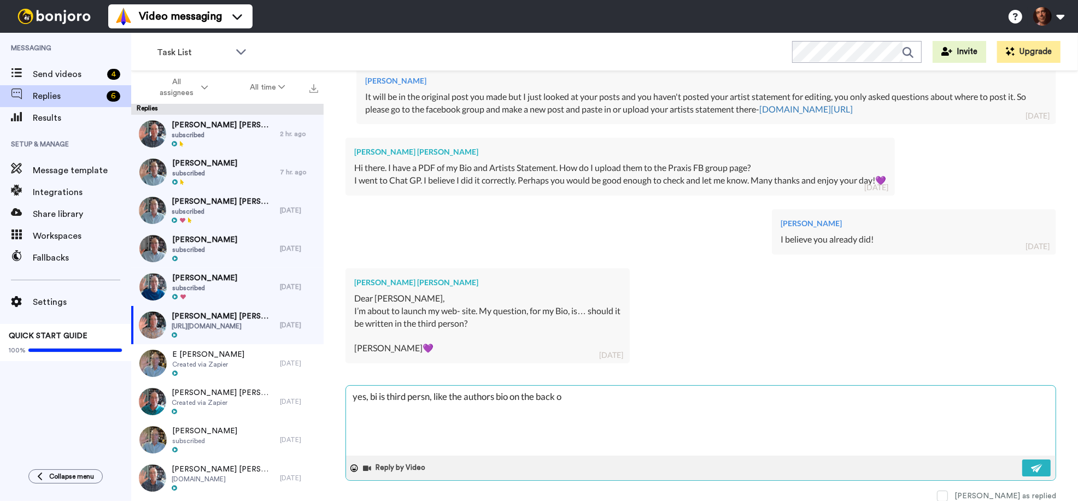
type textarea "x"
type textarea "yes, bi is third persn, like the authors bio on the back of"
type textarea "x"
type textarea "yes, bi is third persn, like the authors bio on the back of"
type textarea "x"
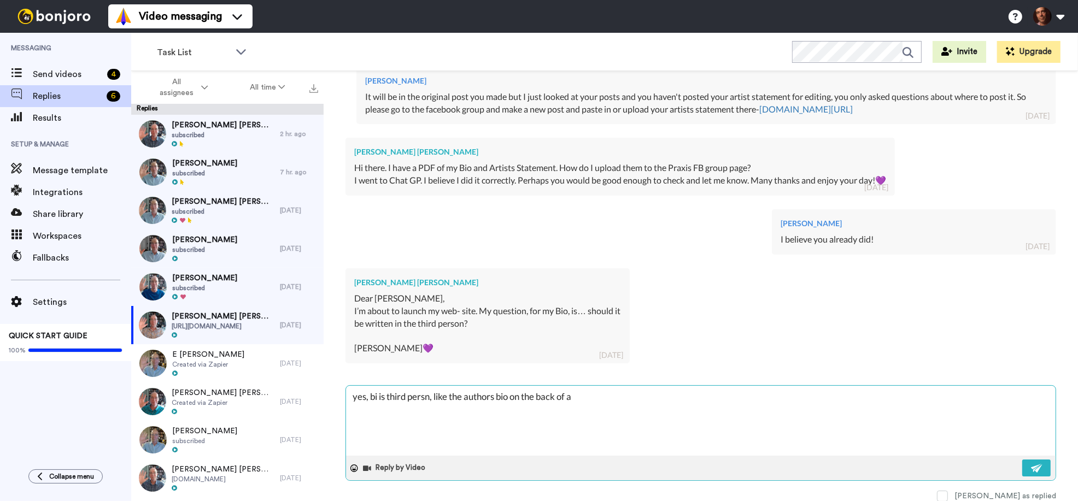
type textarea "yes, bi is third persn, like the authors bio on the back of a"
type textarea "x"
type textarea "yes, bi is third persn, like the authors bio on the back of a b"
type textarea "x"
type textarea "yes, bi is third persn, like the authors bio on the back of a bo"
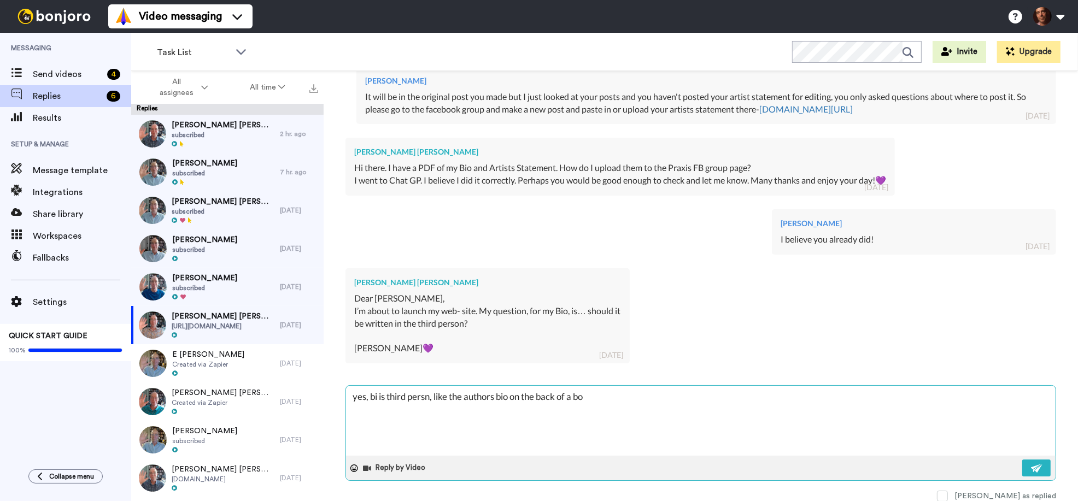
type textarea "x"
type textarea "yes, bi is third persn, like the authors bio on the back of a boo"
type textarea "x"
type textarea "yes, bi is third persn, like the authors bio on the back of a book"
type textarea "x"
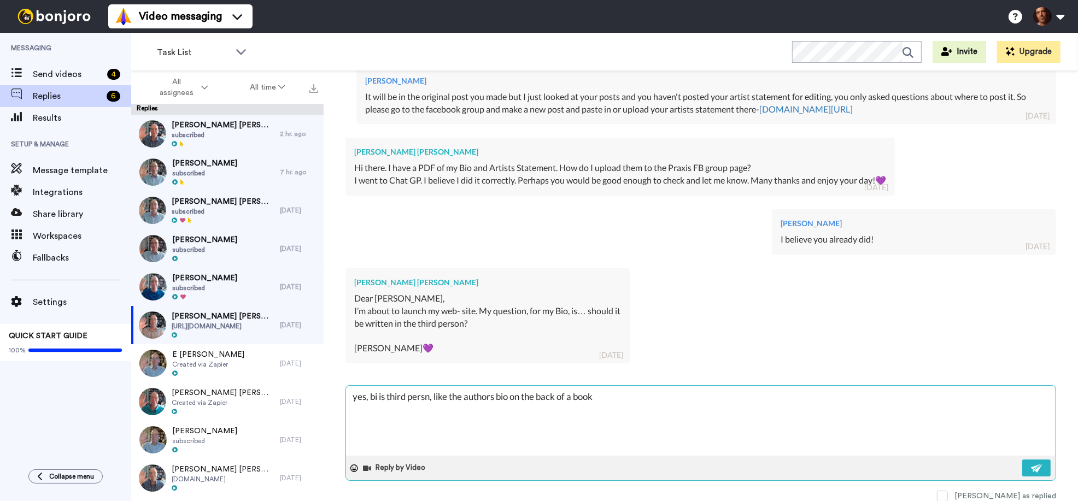
type textarea "yes, bi is third persn, like the authors bio on the back of a book."
type textarea "x"
type textarea "yes, bi is third persn, like the authors bio on the back of a book."
type textarea "x"
type textarea "yes, bi is third persn, like the authors bio on the back of a book. J"
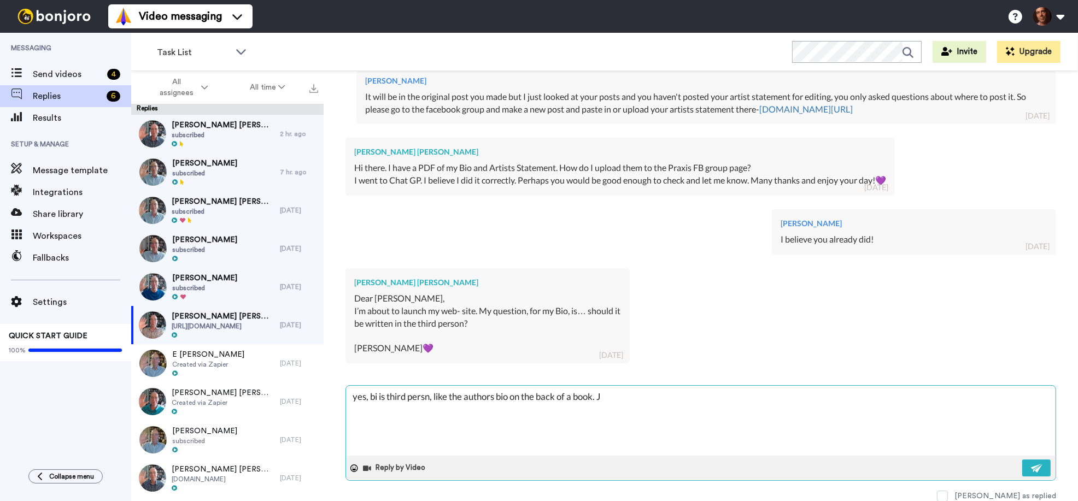
type textarea "x"
type textarea "yes, bi is third persn, like the authors bio on the back of a book. Ju"
type textarea "x"
type textarea "yes, bi is third persn, like the authors bio on the back of a book. Jus"
type textarea "x"
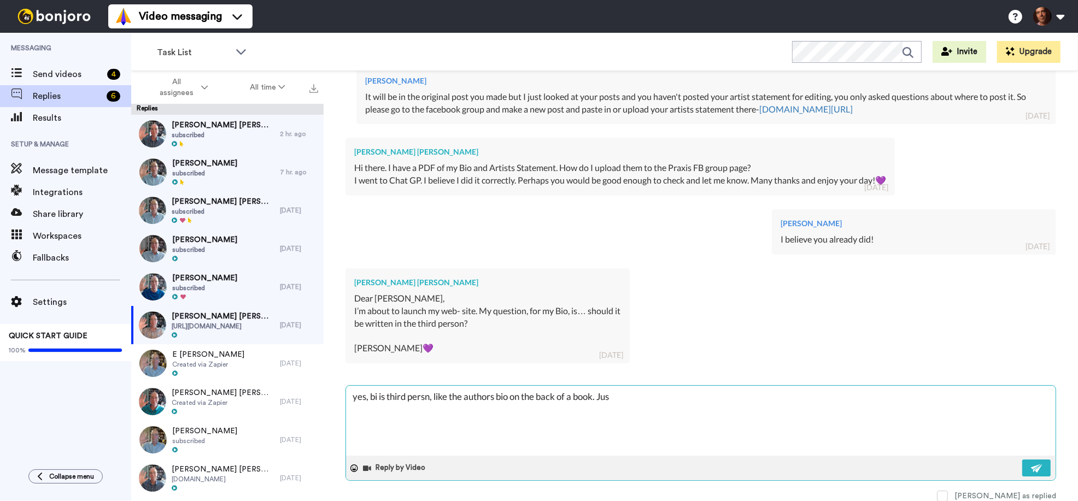
type textarea "yes, bi is third persn, like the authors bio on the back of a book. Just"
type textarea "x"
type textarea "yes, bi is third persn, like the authors bio on the back of a book. Just"
type textarea "x"
type textarea "yes, bi is third persn, like the authors bio on the back of a book. Just t"
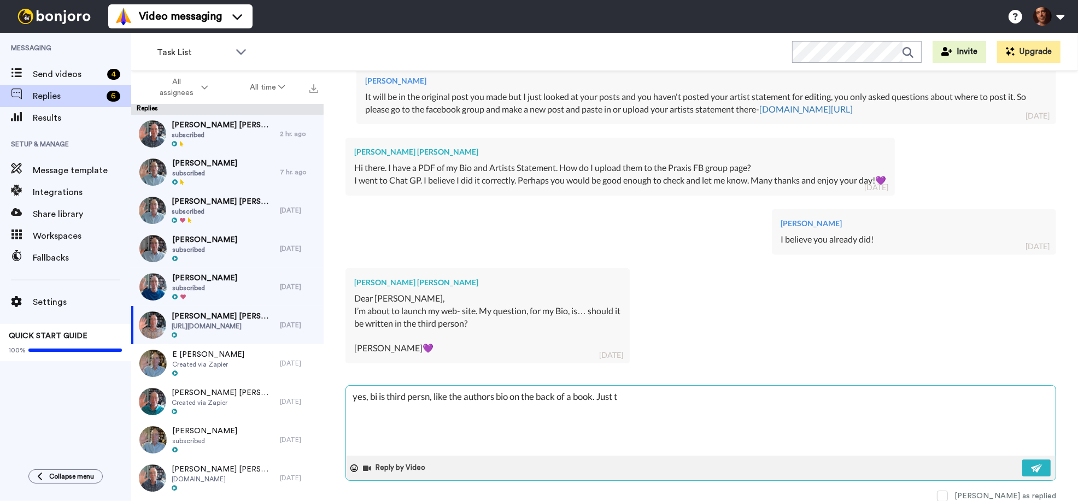
type textarea "x"
type textarea "yes, bi is third persn, like the authors bio on the back of a book. Just th"
type textarea "x"
type textarea "yes, bi is third persn, like the authors bio on the back of a book. Just the"
type textarea "x"
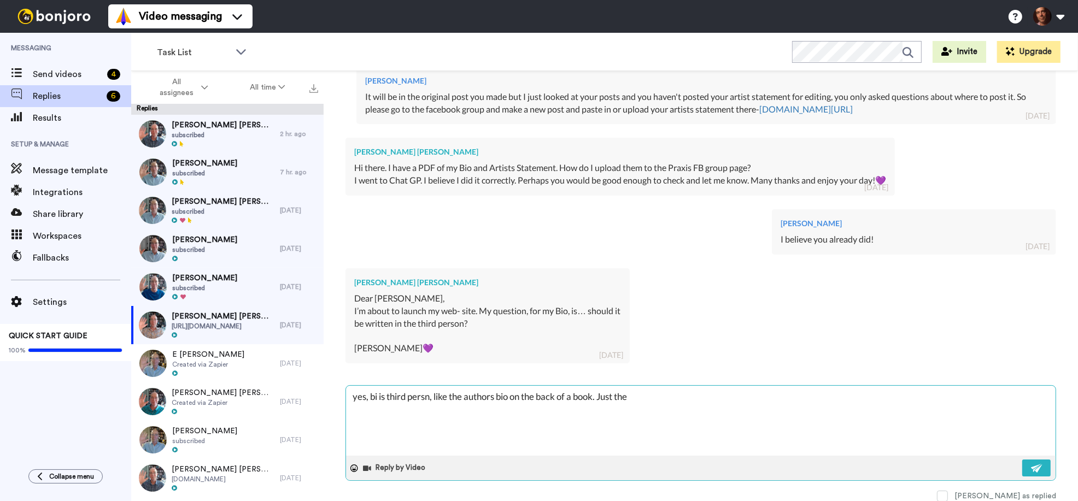
type textarea "yes, bi is third persn, like the authors bio on the back of a book. Just the f"
type textarea "x"
type textarea "yes, bi is third persn, like the authors bio on the back of a book. Just the fa"
type textarea "x"
type textarea "yes, bi is third persn, like the authors bio on the back of a book. Just the fac"
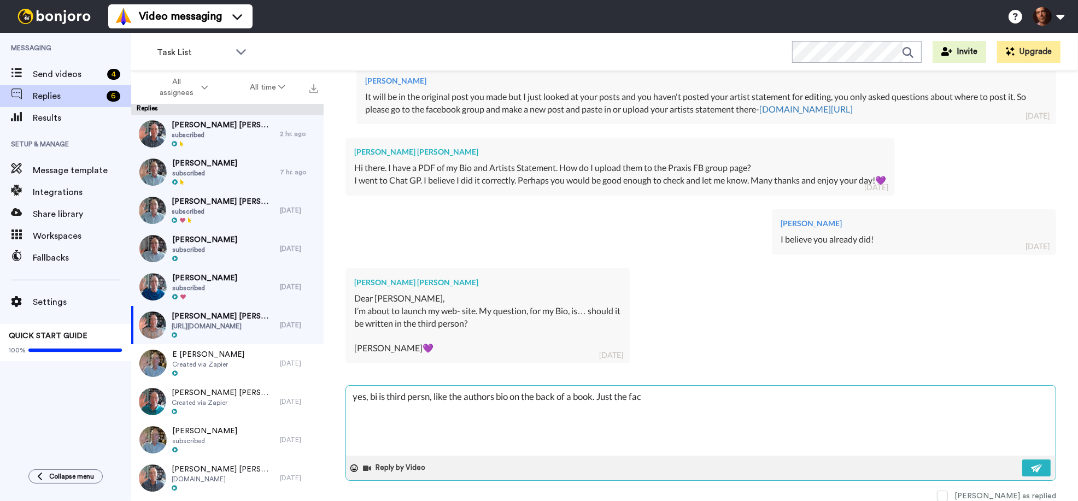
type textarea "x"
type textarea "yes, bi is third persn, like the authors bio on the back of a book. Just the fa…"
type textarea "x"
type textarea "yes, bi is third persn, like the authors bio on the back of a book. Just the fa…"
type textarea "x"
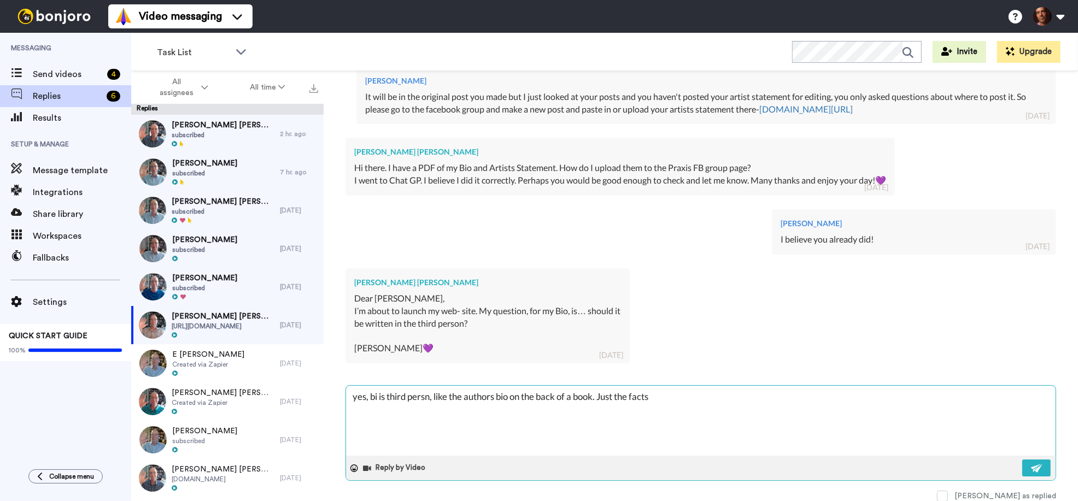
type textarea "yes, bi is third persn, like the authors bio on the back of a book. Just the fa…"
type textarea "x"
type textarea "yes, bi is third persn, like the authors bio on the back of a book. Just the fa…"
type textarea "x"
type textarea "yes, bi is third persn, like the authors bio on the back of a book. Just the fa…"
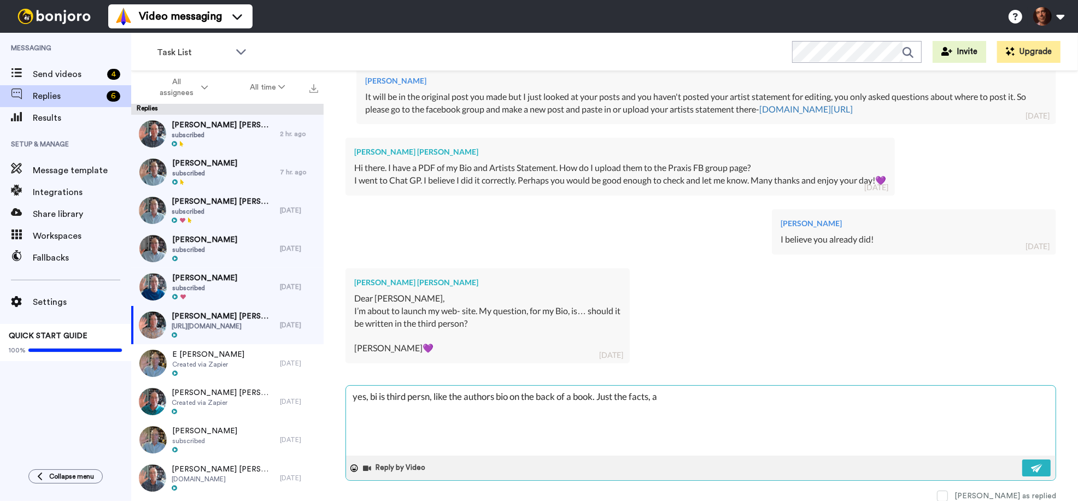
type textarea "x"
type textarea "yes, bi is third persn, like the authors bio on the back of a book. Just the fa…"
type textarea "x"
type textarea "yes, bi is third persn, like the authors bio on the back of a book. Just the fa…"
type textarea "x"
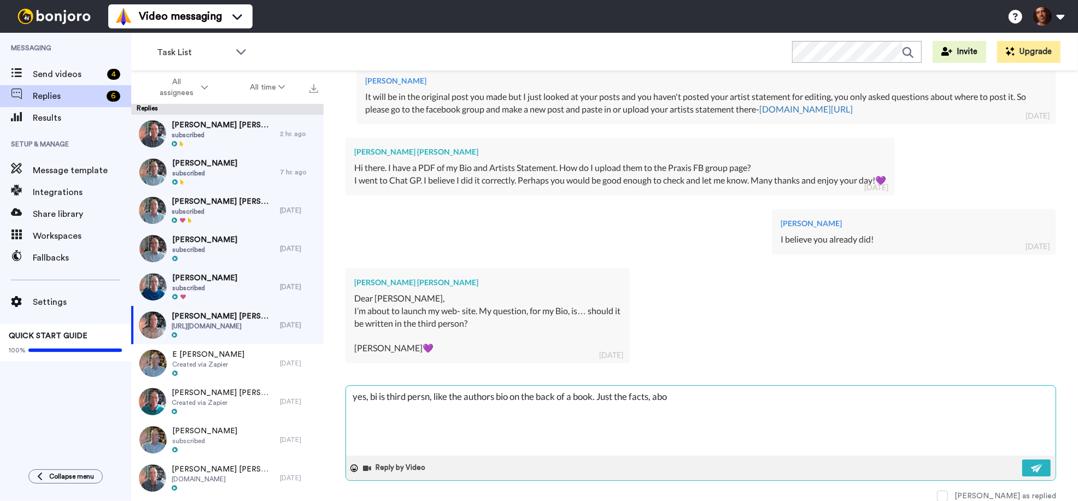
type textarea "yes, bi is third persn, like the authors bio on the back of a book. Just the fa…"
type textarea "x"
type textarea "yes, bi is third persn, like the authors bio on the back of a book. Just the fa…"
type textarea "x"
type textarea "yes, bi is third persn, like the authors bio on the back of a book. Just the fa…"
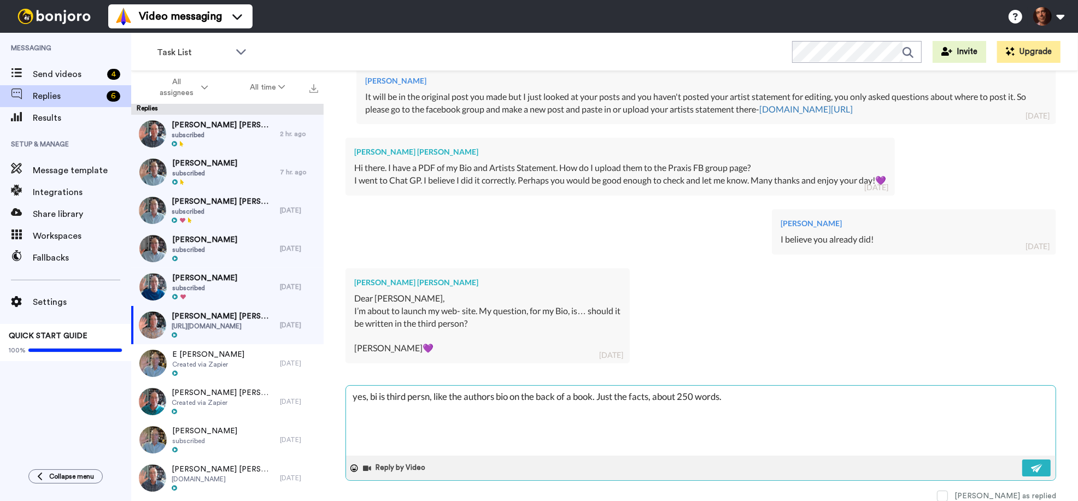
click at [377, 396] on textarea "yes, bi is third persn, like the authors bio on the back of a book. Just the fa…" at bounding box center [701, 421] width 710 height 70
click at [393, 396] on textarea "yes, bio is third persn, like the authors bio on the back of a book. Just the f…" at bounding box center [701, 421] width 710 height 70
click at [1038, 464] on img at bounding box center [1037, 468] width 12 height 9
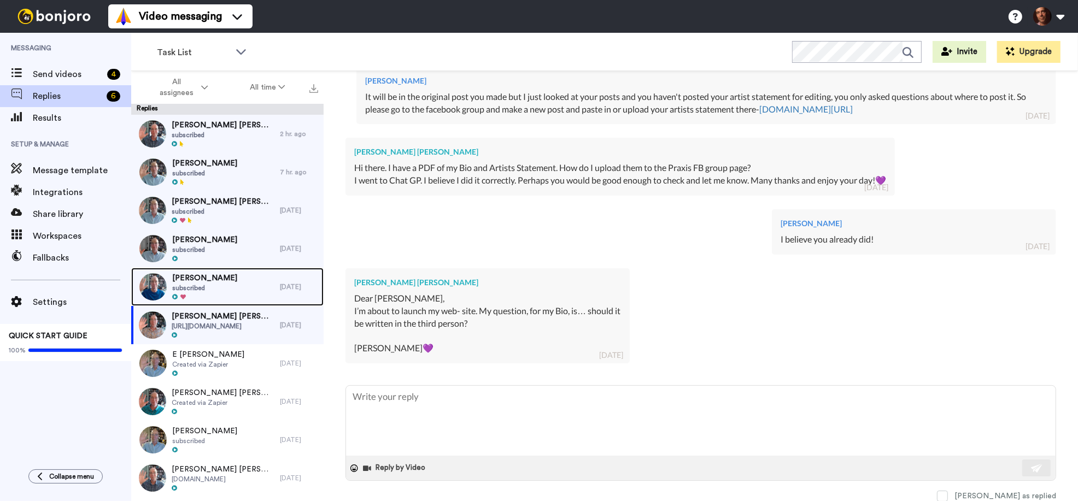
click at [246, 274] on div "[PERSON_NAME] subscribed" at bounding box center [205, 287] width 149 height 38
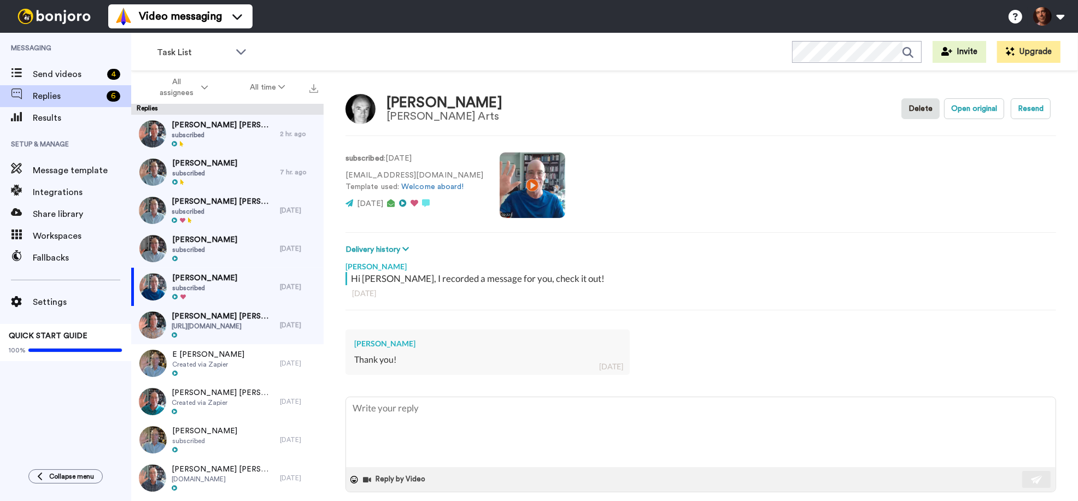
scroll to position [12, 0]
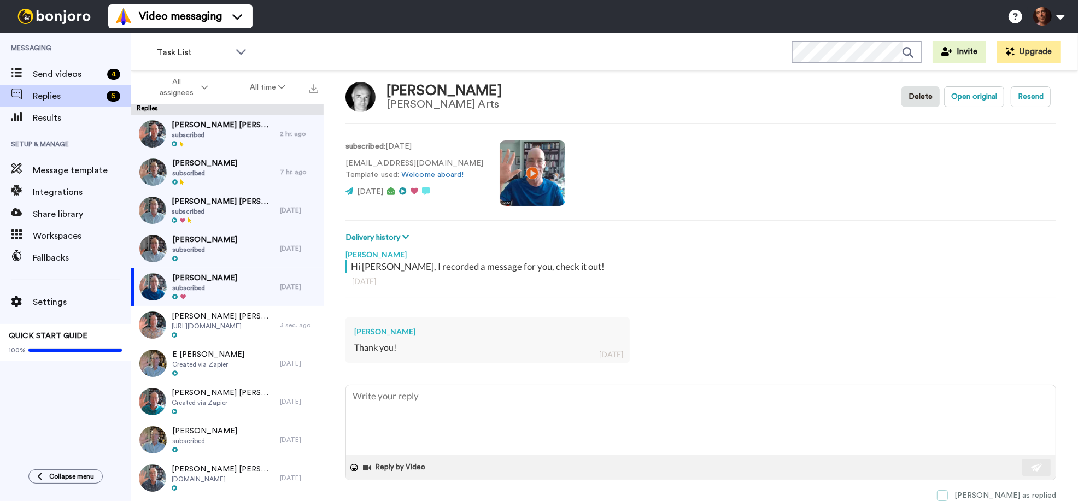
click at [948, 495] on span at bounding box center [942, 495] width 11 height 11
click at [225, 254] on div "[PERSON_NAME] subscribed" at bounding box center [204, 249] width 65 height 28
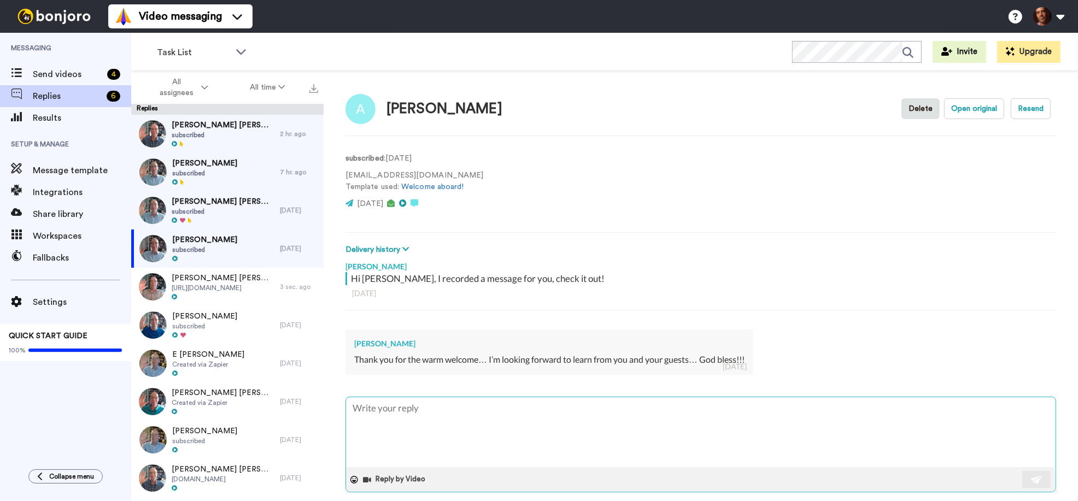
scroll to position [12, 0]
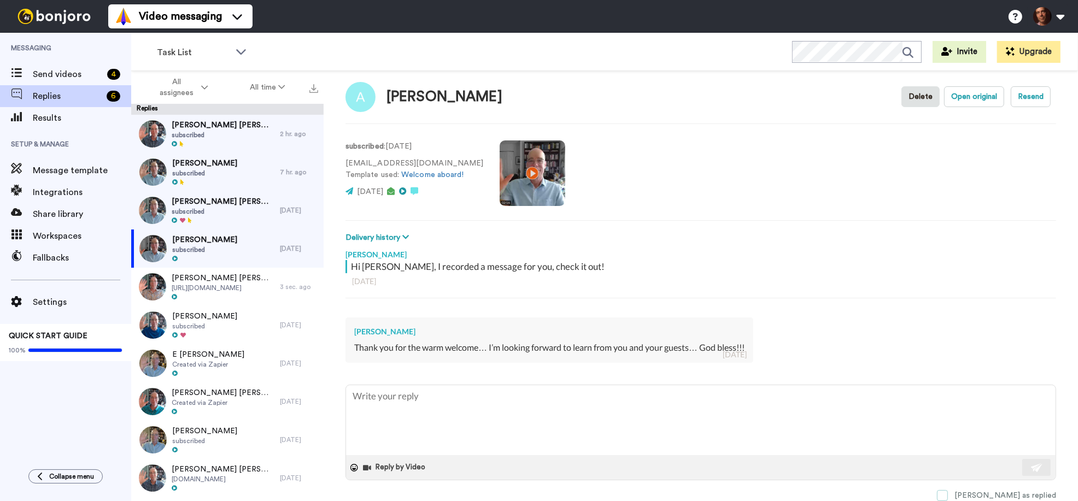
click at [948, 497] on span at bounding box center [942, 495] width 11 height 11
click at [204, 211] on span "subscribed" at bounding box center [223, 211] width 103 height 9
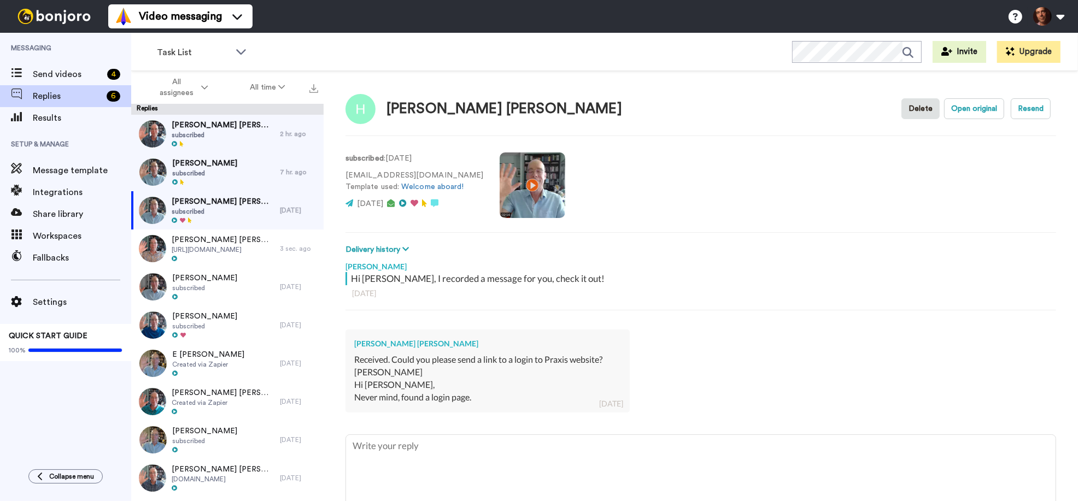
scroll to position [49, 0]
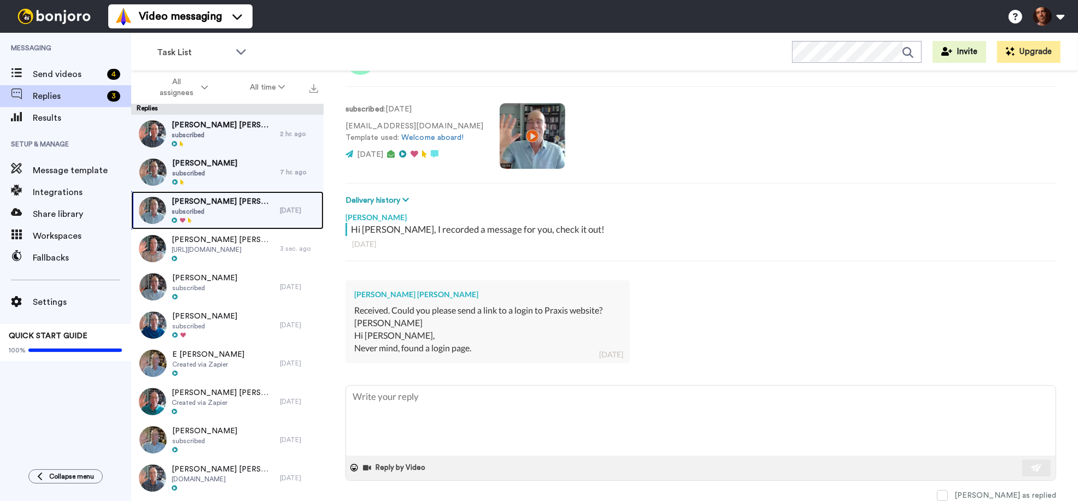
click at [235, 204] on span "[PERSON_NAME] [PERSON_NAME]" at bounding box center [223, 201] width 103 height 11
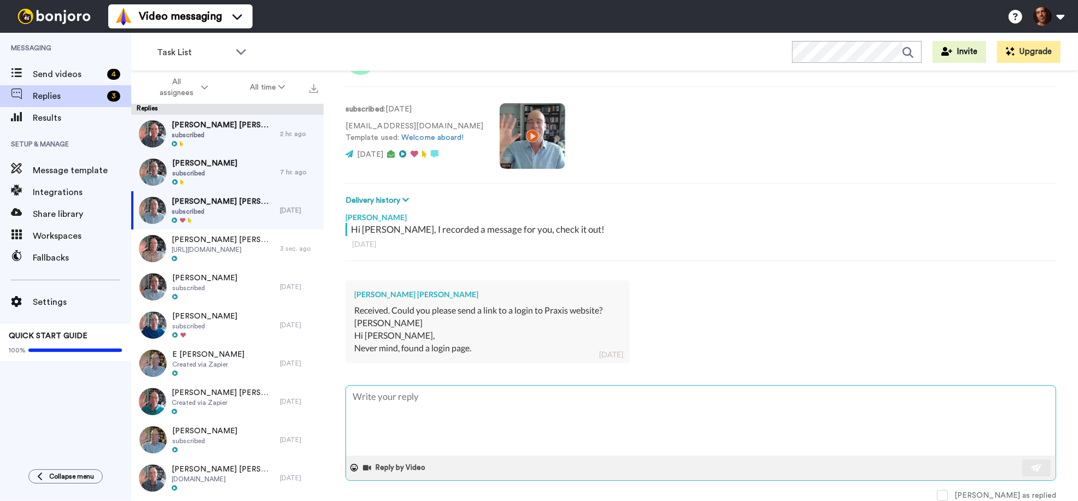
click at [432, 399] on textarea at bounding box center [701, 421] width 710 height 70
paste textarea "[URL][DOMAIN_NAME]"
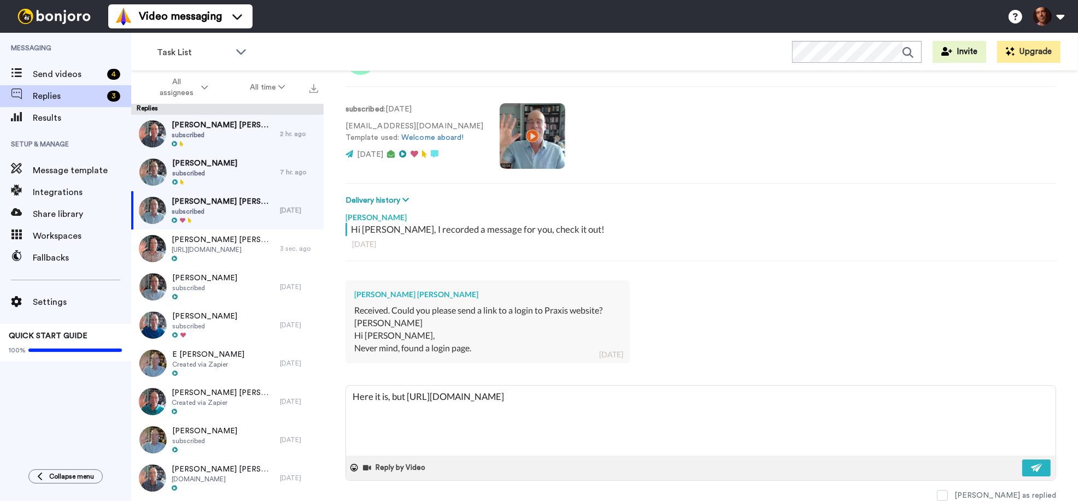
drag, startPoint x: 613, startPoint y: 396, endPoint x: 362, endPoint y: 375, distance: 252.4
click at [362, 375] on div "[PERSON_NAME] Hi [PERSON_NAME], I recorded a message for you, check it out! [DA…" at bounding box center [701, 354] width 711 height 295
paste textarea "[URL][DOMAIN_NAME]"
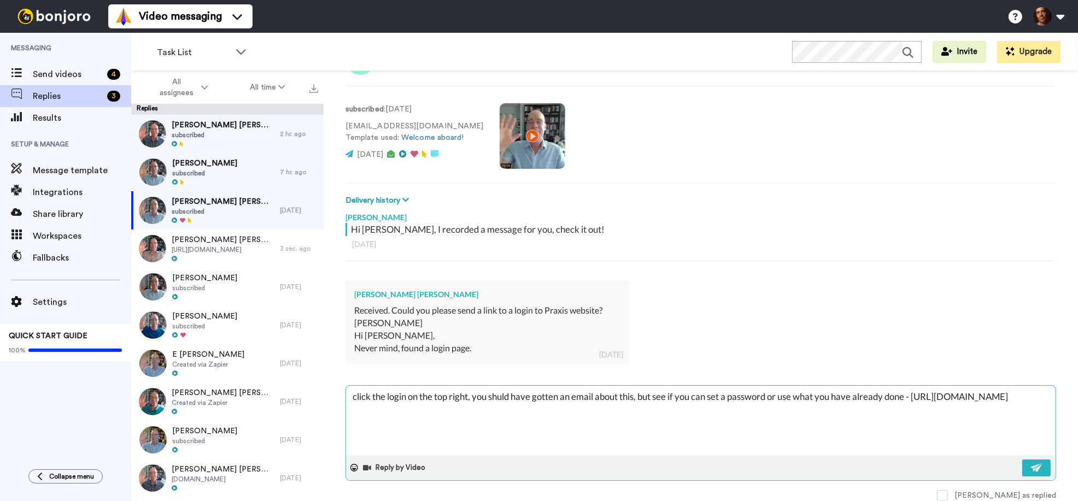
click at [500, 397] on textarea "click the login on the top right, you shuld have gotten an email about this, bu…" at bounding box center [701, 421] width 710 height 70
click at [1026, 469] on button at bounding box center [1036, 468] width 28 height 17
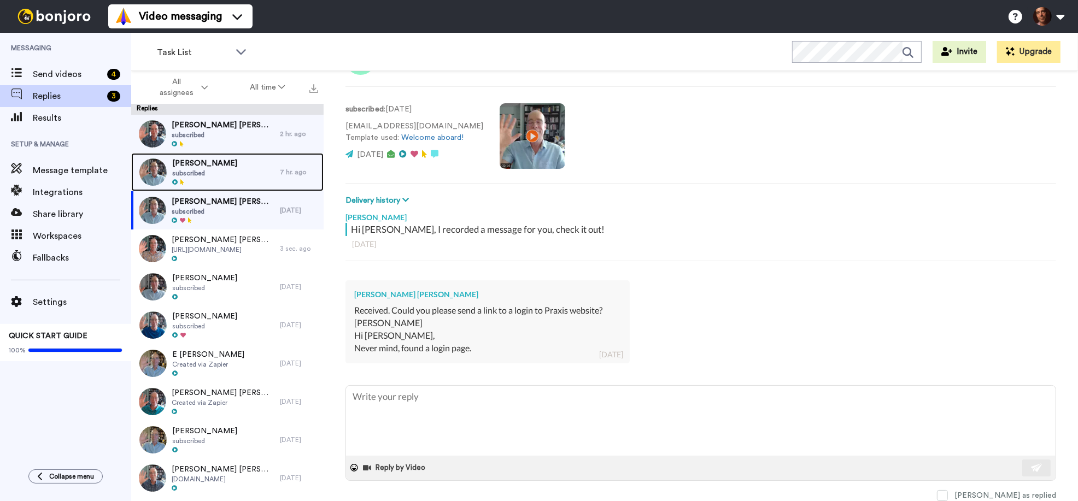
click at [253, 177] on div "[PERSON_NAME] subscribed" at bounding box center [205, 172] width 149 height 38
